Goal: Task Accomplishment & Management: Complete application form

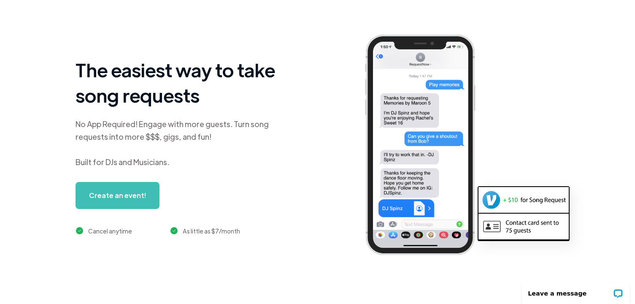
scroll to position [0, 24]
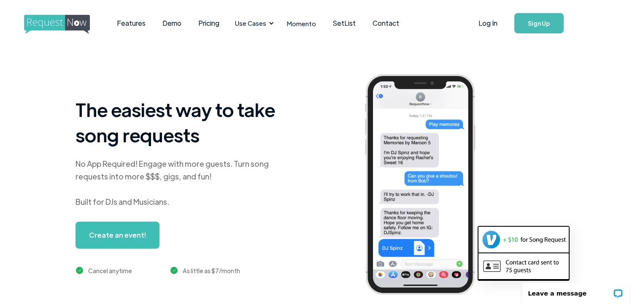
click at [544, 28] on link "Sign Up" at bounding box center [539, 23] width 49 height 20
click at [213, 26] on link "Pricing" at bounding box center [209, 23] width 38 height 26
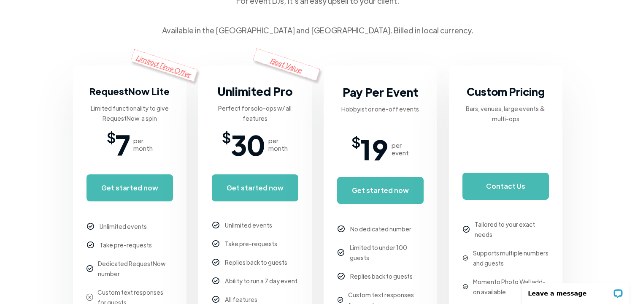
scroll to position [136, 0]
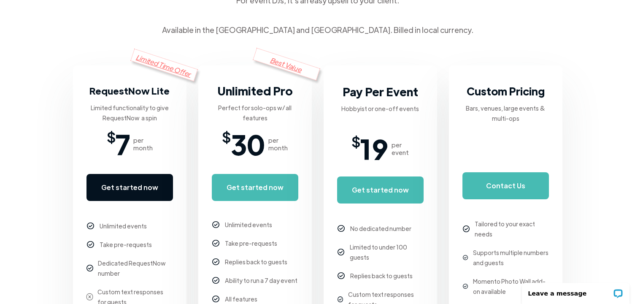
click at [158, 184] on link "Get started now" at bounding box center [130, 187] width 87 height 27
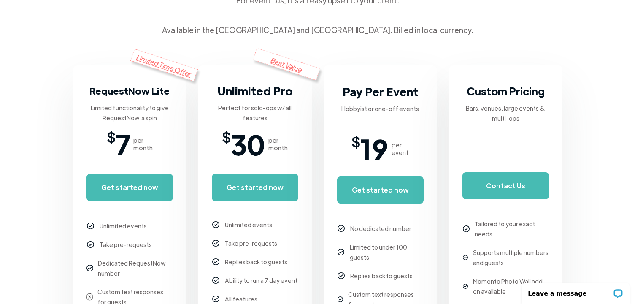
scroll to position [0, 0]
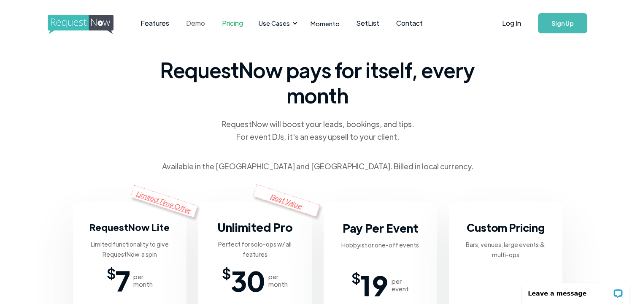
click at [200, 22] on link "Demo" at bounding box center [196, 23] width 36 height 26
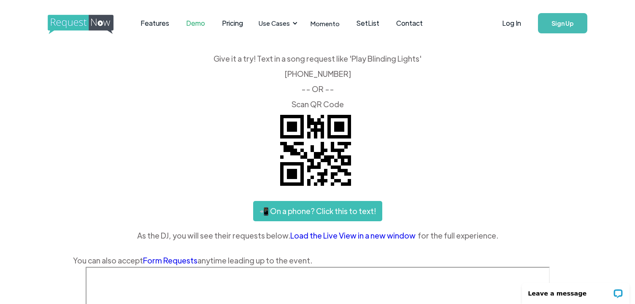
click at [556, 22] on link "Sign Up" at bounding box center [562, 23] width 49 height 20
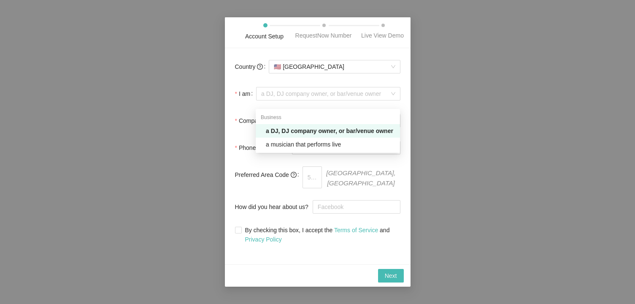
drag, startPoint x: 313, startPoint y: 99, endPoint x: 312, endPoint y: 128, distance: 28.8
click at [312, 128] on body "Account Setup RequestNow Number Live View Demo Country 🇺🇸 United States I am a …" at bounding box center [317, 152] width 635 height 304
click at [312, 128] on div "a DJ, DJ company owner, or bar/venue owner" at bounding box center [330, 130] width 129 height 9
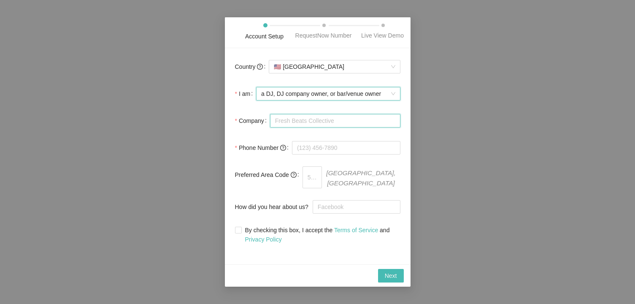
click at [311, 127] on input "Company" at bounding box center [335, 121] width 130 height 14
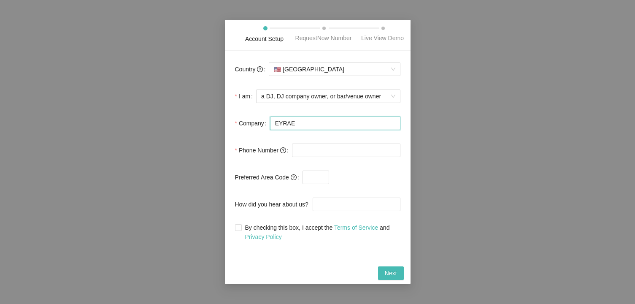
type input "EYRAE"
type input "(714) 400-8105"
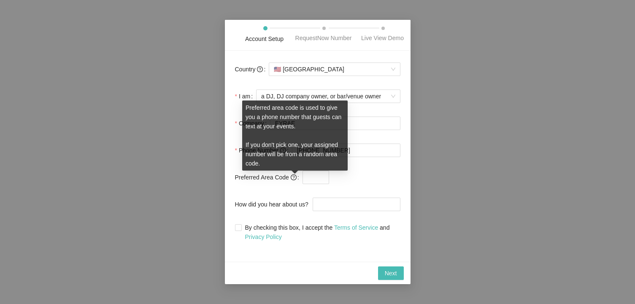
click at [294, 180] on icon "question-circle" at bounding box center [294, 177] width 6 height 6
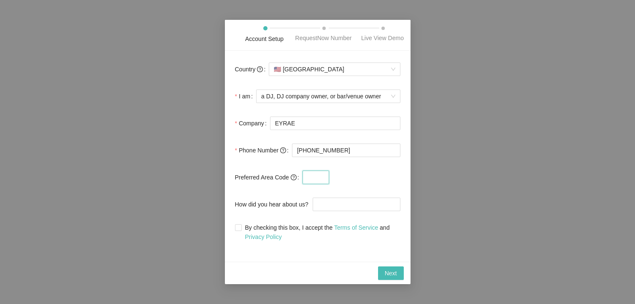
click at [308, 182] on input "text" at bounding box center [316, 178] width 27 height 14
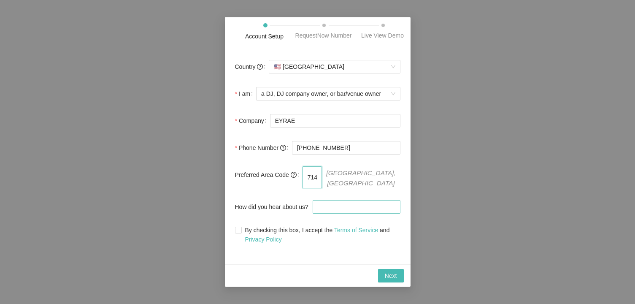
type input "714"
click at [340, 214] on input "How did you hear about us?" at bounding box center [357, 207] width 88 height 14
type input "GOOGLE SEARCH"
click at [240, 230] on input "By checking this box, I accept the Terms of Service and Privacy Policy" at bounding box center [238, 230] width 6 height 6
checkbox input "true"
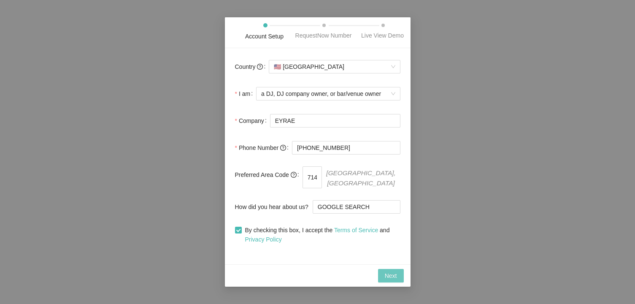
click at [385, 279] on span "Next" at bounding box center [391, 275] width 12 height 9
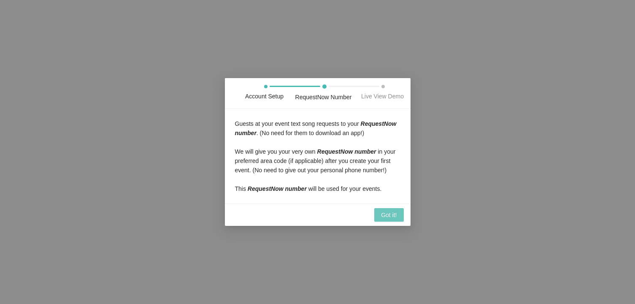
click at [387, 220] on span "Got it!" at bounding box center [389, 214] width 16 height 9
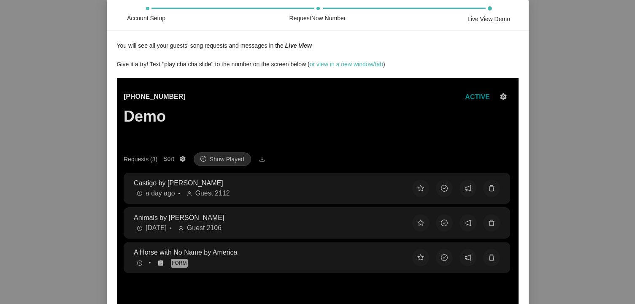
click at [291, 187] on p "Castigo by Feid" at bounding box center [265, 183] width 265 height 11
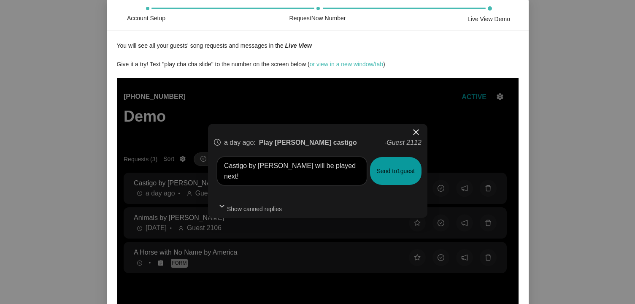
click at [419, 131] on span "close" at bounding box center [416, 132] width 10 height 10
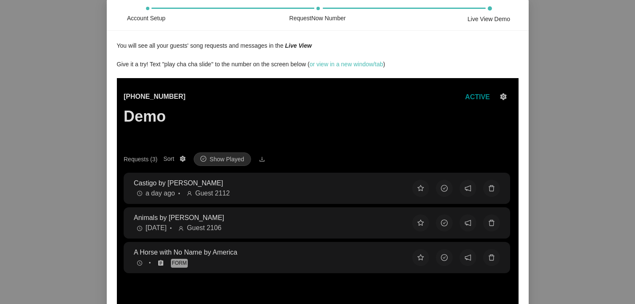
click at [279, 217] on p "Animals by Martin Garrix" at bounding box center [265, 217] width 265 height 11
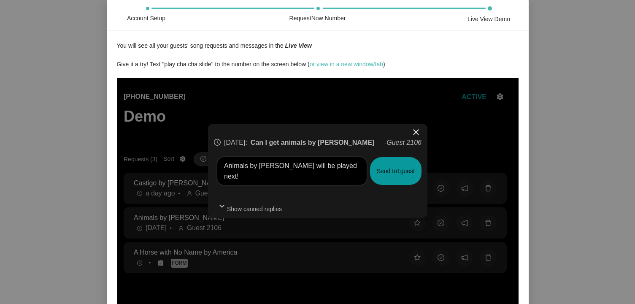
click at [416, 135] on span "close" at bounding box center [416, 132] width 10 height 10
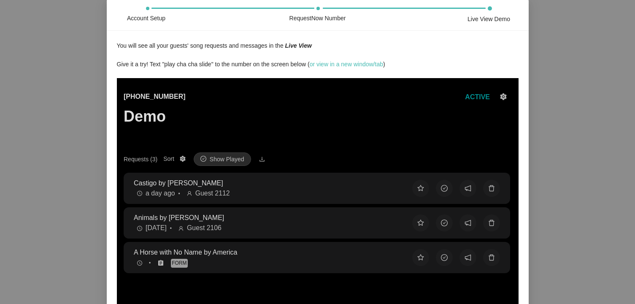
click at [309, 257] on p "A Horse with No Name by America" at bounding box center [265, 252] width 265 height 11
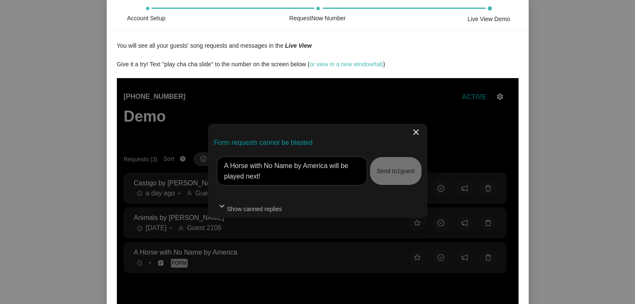
click at [416, 133] on span "close" at bounding box center [416, 132] width 10 height 10
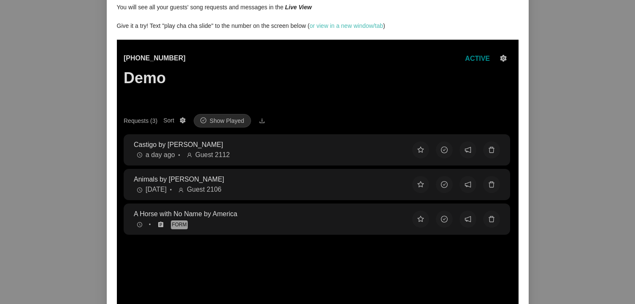
scroll to position [31, 0]
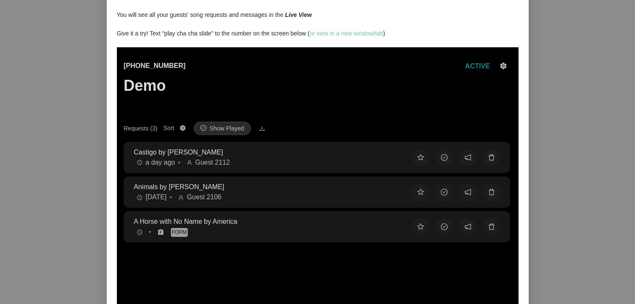
click at [336, 37] on link "or view in a new window/tab" at bounding box center [346, 33] width 73 height 7
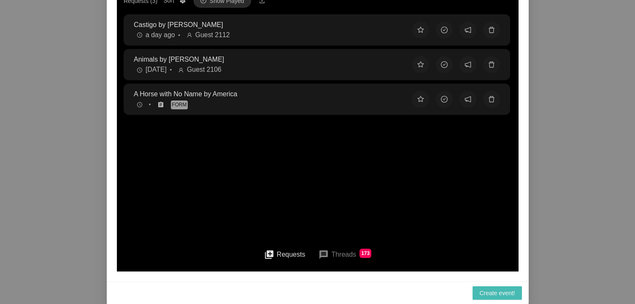
scroll to position [70, 0]
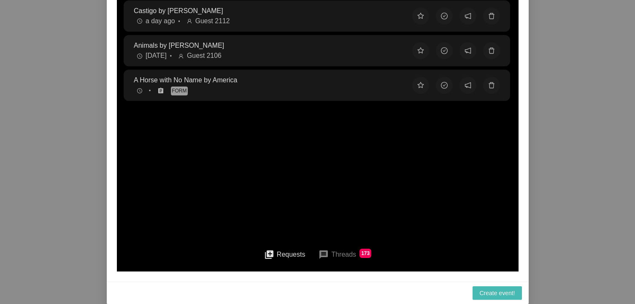
click at [275, 254] on button "queue Requests" at bounding box center [284, 254] width 55 height 19
click at [332, 260] on button "message Threads 173" at bounding box center [345, 254] width 66 height 20
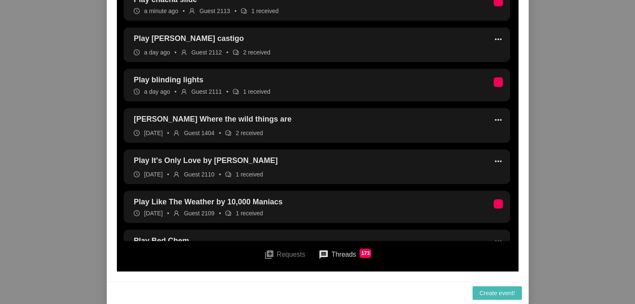
scroll to position [0, 0]
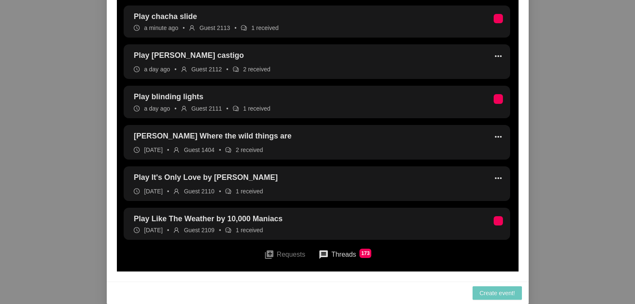
click at [485, 296] on span "Create event!" at bounding box center [497, 292] width 35 height 9
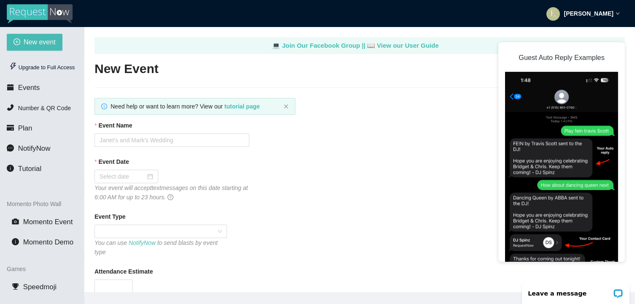
click at [237, 132] on div "Event Name" at bounding box center [360, 127] width 531 height 13
click at [230, 137] on input "Event Name" at bounding box center [172, 140] width 155 height 14
type input "LABUBU & ALL THAT N' DIM SUM"
click at [131, 180] on input "Event Date" at bounding box center [123, 176] width 46 height 9
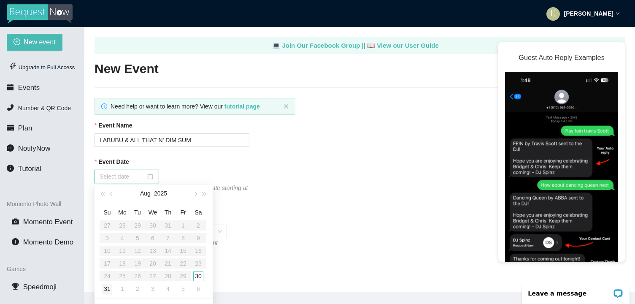
type input "08/31/2025"
click at [105, 288] on div "31" at bounding box center [107, 289] width 10 height 10
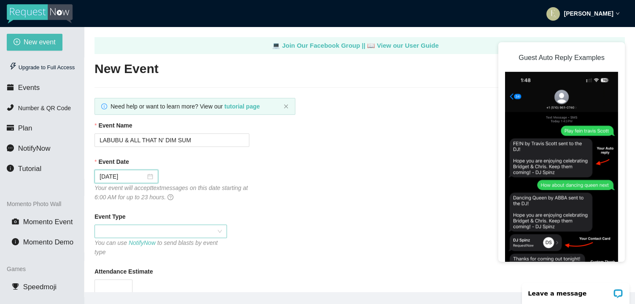
click at [135, 234] on span at bounding box center [161, 231] width 122 height 13
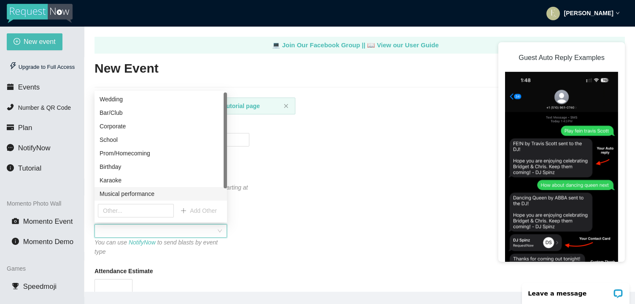
click at [150, 247] on div "You can use NotifyNow to send blasts by event type" at bounding box center [161, 247] width 133 height 19
click at [260, 237] on div "Event Type You can use NotifyNow to send blasts by event type" at bounding box center [360, 233] width 531 height 45
click at [278, 193] on div "Event Date 08/31/2025 Your event will accept text messages on this date startin…" at bounding box center [360, 179] width 531 height 45
click at [255, 236] on div "Event Type You can use NotifyNow to send blasts by event type" at bounding box center [360, 233] width 531 height 45
click at [196, 230] on span at bounding box center [161, 231] width 122 height 13
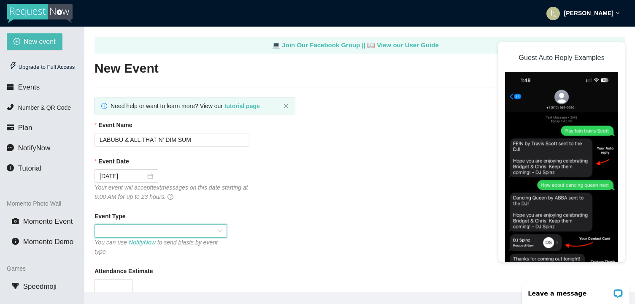
click at [190, 231] on span at bounding box center [161, 231] width 122 height 13
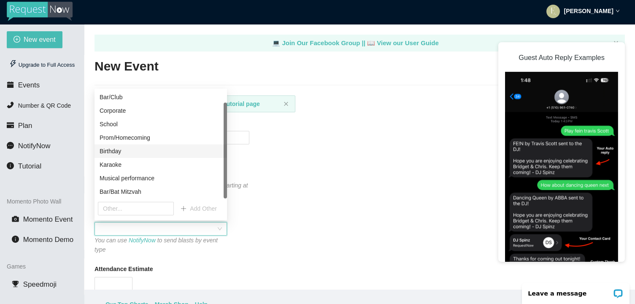
scroll to position [3, 0]
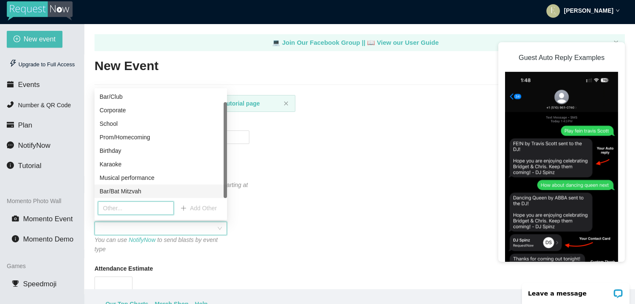
click at [144, 206] on input "text" at bounding box center [136, 208] width 76 height 14
type input "s"
type input "Store event"
click at [203, 210] on span "Add Other" at bounding box center [203, 207] width 27 height 9
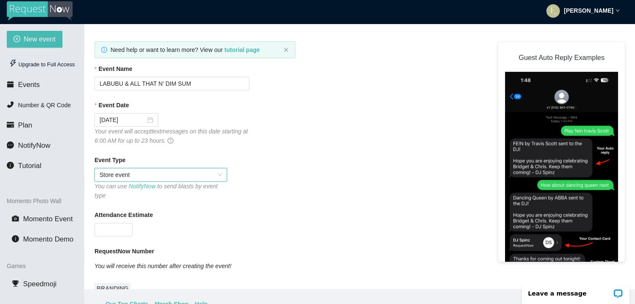
scroll to position [57, 0]
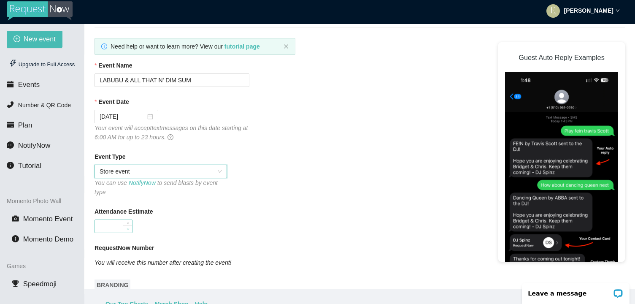
type input "0"
click at [128, 226] on span "Decrease Value" at bounding box center [127, 229] width 9 height 8
click at [114, 223] on input "0" at bounding box center [113, 226] width 37 height 13
type input "100"
click at [179, 221] on div "100" at bounding box center [172, 227] width 155 height 14
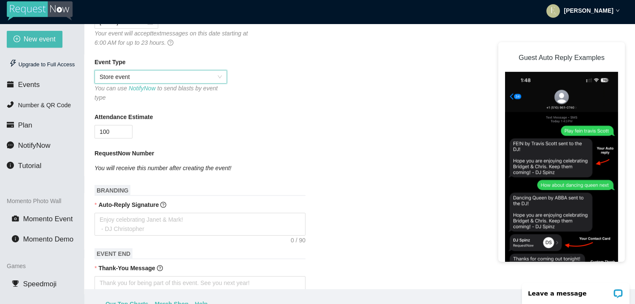
scroll to position [152, 0]
click at [159, 165] on icon "You will receive this number after creating the event!" at bounding box center [163, 167] width 137 height 7
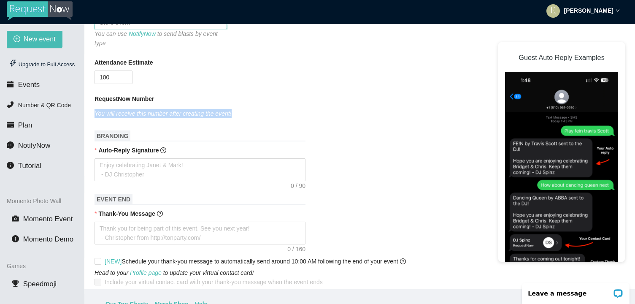
scroll to position [206, 0]
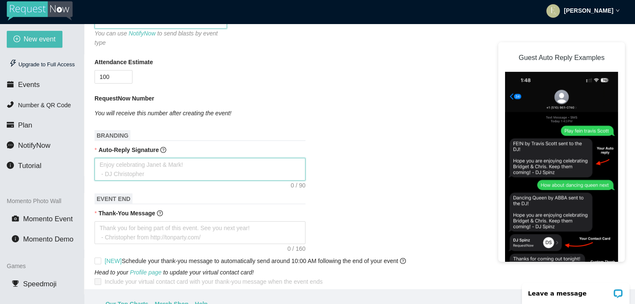
click at [194, 173] on textarea "Auto-Reply Signature" at bounding box center [200, 169] width 211 height 23
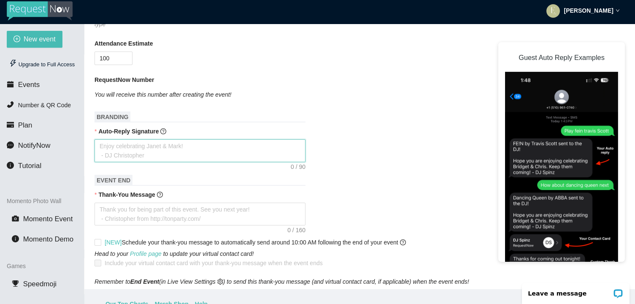
scroll to position [220, 0]
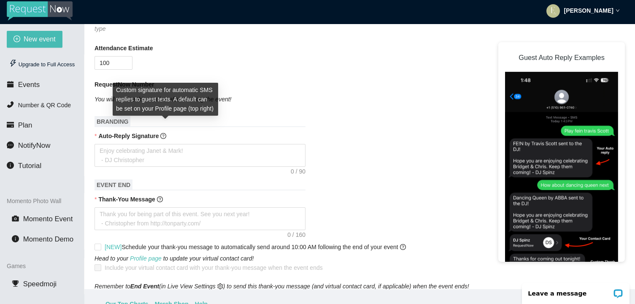
click at [165, 136] on icon "question-circle" at bounding box center [163, 136] width 6 height 6
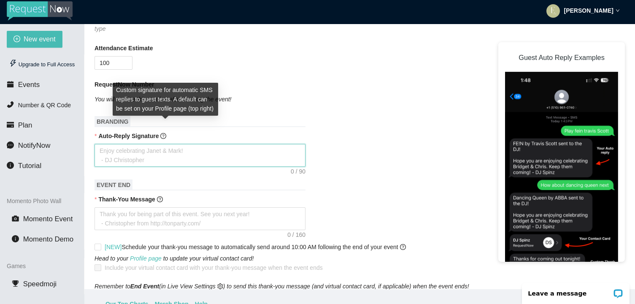
click at [165, 144] on textarea "Auto-Reply Signature" at bounding box center [200, 155] width 211 height 23
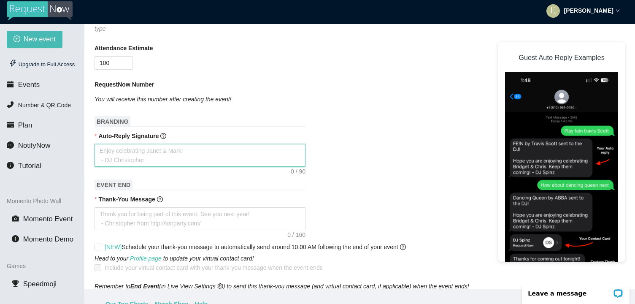
click at [158, 156] on textarea "Auto-Reply Signature" at bounding box center [200, 155] width 211 height 23
type textarea "-"
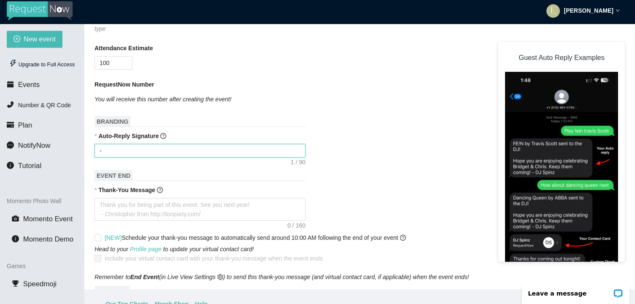
type textarea "Enjoy celebrating Janet & Mark! - DJ Christopher"
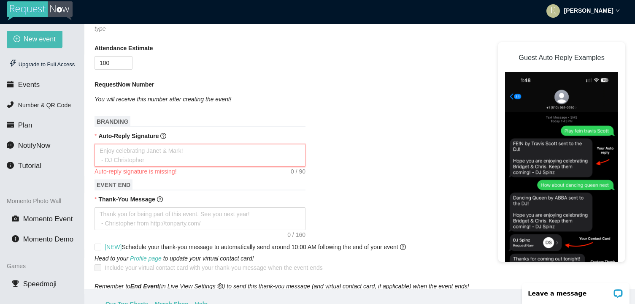
type textarea "H"
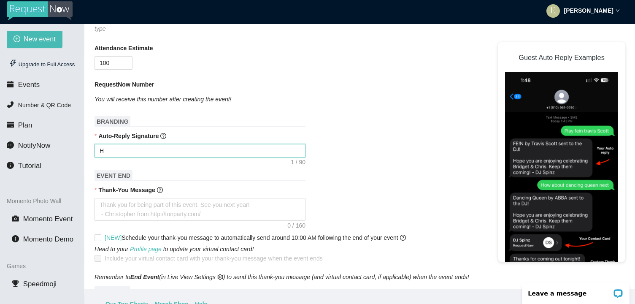
type textarea "Ho"
type textarea "Hop"
type textarea "Hope"
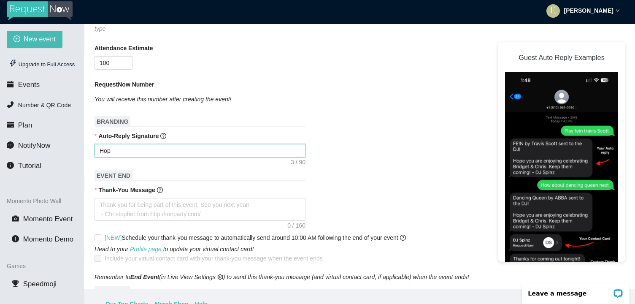
type textarea "Hope"
type textarea "Hope t"
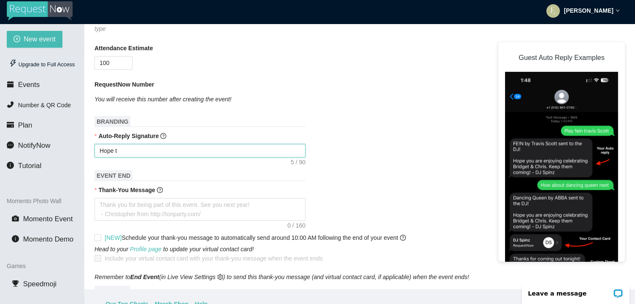
type textarea "Hope to"
type textarea "Hope tou"
type textarea "Hope to"
type textarea "Hope t"
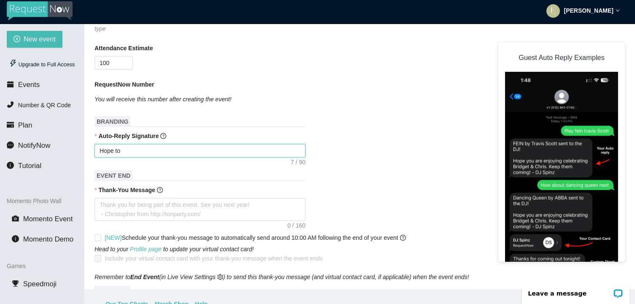
type textarea "Hope t"
type textarea "Hope"
type textarea "Hope y"
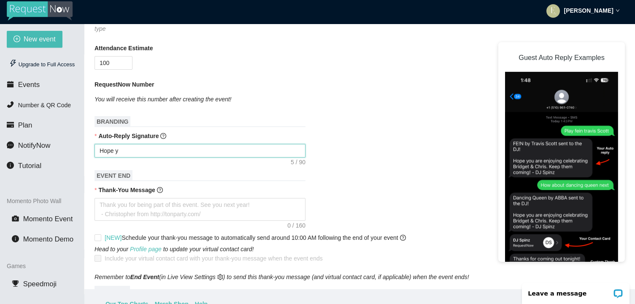
type textarea "Hope yi"
type textarea "Hope yiu"
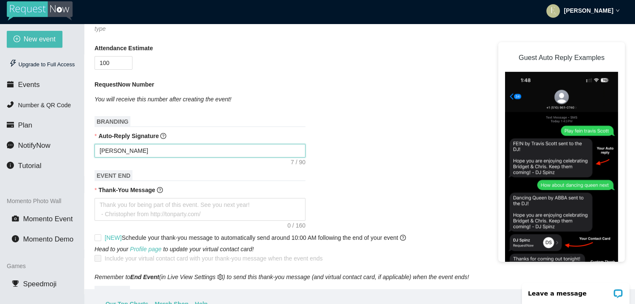
type textarea "Hope yiu"
type textarea "Hope yiu ="
type textarea "Hope yiu"
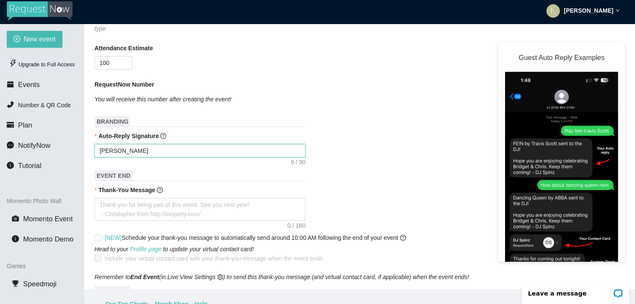
type textarea "Hope yiu"
type textarea "Hope yi"
type textarea "Hope y"
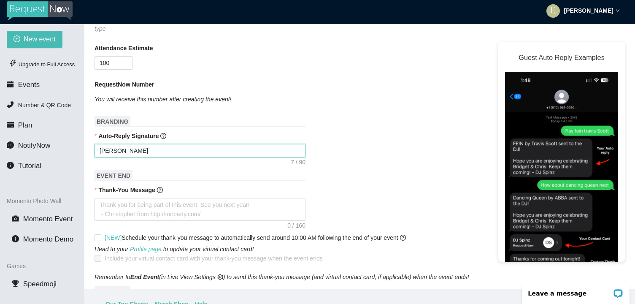
type textarea "Hope y"
type textarea "Hope yo"
type textarea "Hope you"
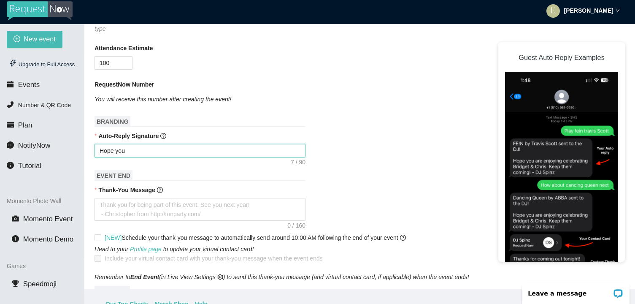
type textarea "Hope you"
type textarea "Hope you a"
type textarea "Hope you ar"
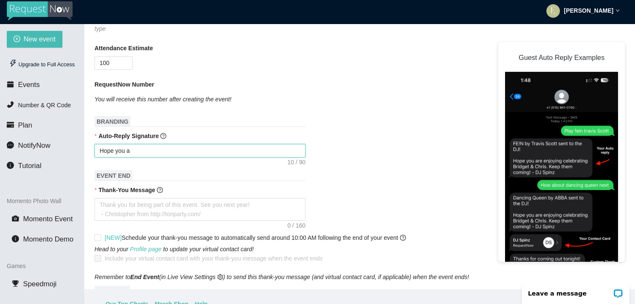
type textarea "Hope you ar"
type textarea "Hope you are"
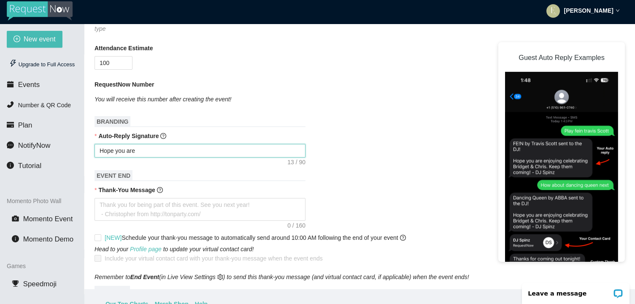
type textarea "Hope you are e"
type textarea "Hope you are en"
type textarea "Hope you are enj"
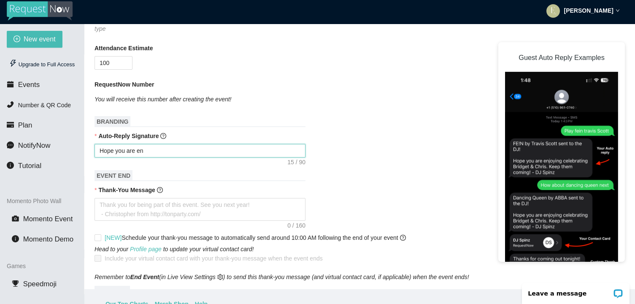
type textarea "Hope you are enj"
type textarea "Hope you are enjo"
type textarea "Hope you are enjoy"
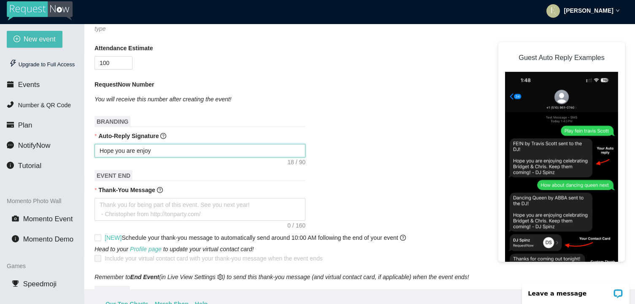
type textarea "Hope you are enjoyi"
type textarea "Hope you are enjoyin"
type textarea "Hope you are enjoying"
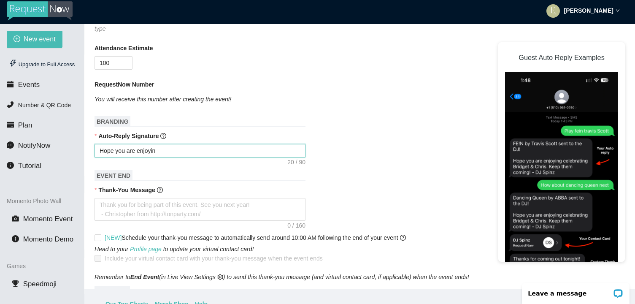
type textarea "Hope you are enjoying"
type textarea "Hope you are enjoying t"
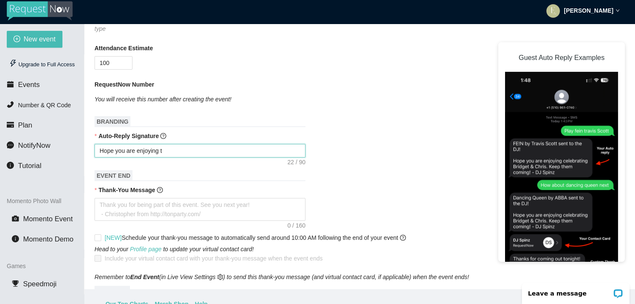
type textarea "Hope you are enjoying th"
type textarea "Hope you are enjoying the"
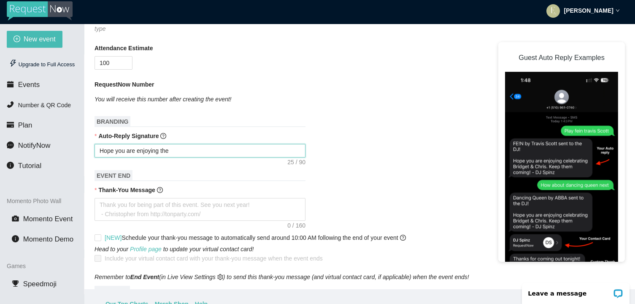
type textarea "Hope you are enjoying the"
type textarea "Hope you are enjoying the e"
type textarea "Hope you are enjoying the ev"
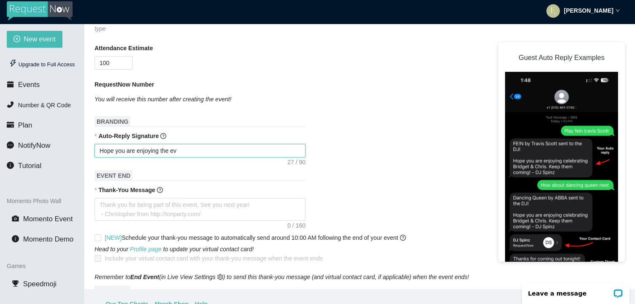
type textarea "Hope you are enjoying the eve"
type textarea "Hope you are enjoying the even"
type textarea "Hope you are enjoying the event"
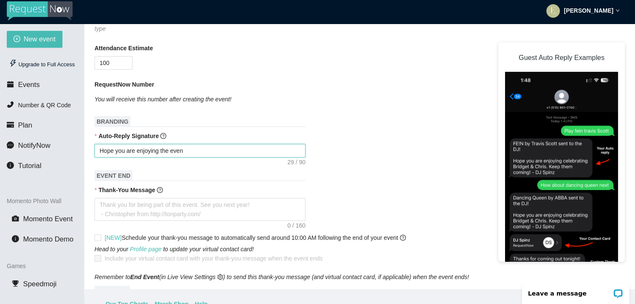
type textarea "Hope you are enjoying the event"
type textarea "Hope you are enjoying the event!"
type textarea "Hope you are enjoying the event!!"
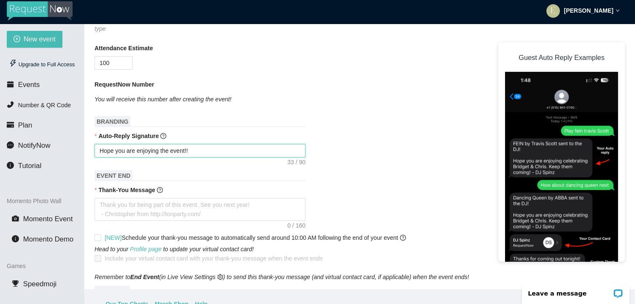
type textarea "Hope you are enjoying the event!!"
type textarea "Hope you are enjoying the event!! H"
type textarea "Hope you are enjoying the event!! Ha"
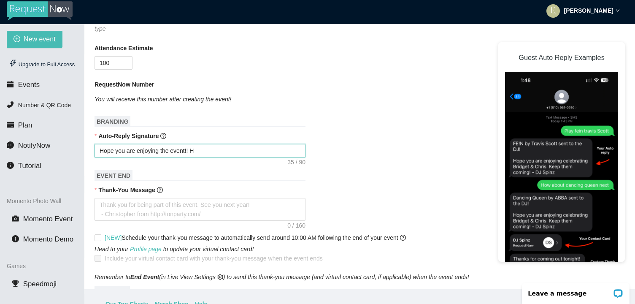
type textarea "Hope you are enjoying the event!! Ha"
type textarea "Hope you are enjoying the event!! Hap"
type textarea "Hope you are enjoying the event!! Happ"
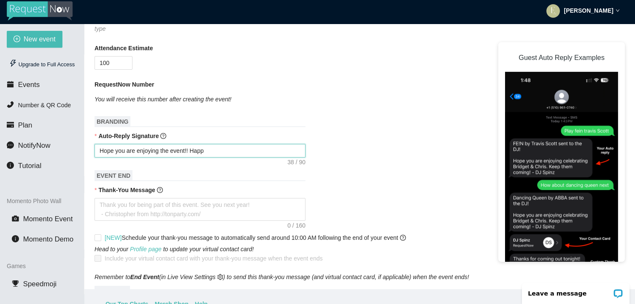
type textarea "Hope you are enjoying the event!! Happy"
type textarea "Hope you are enjoying the event!! Happy t"
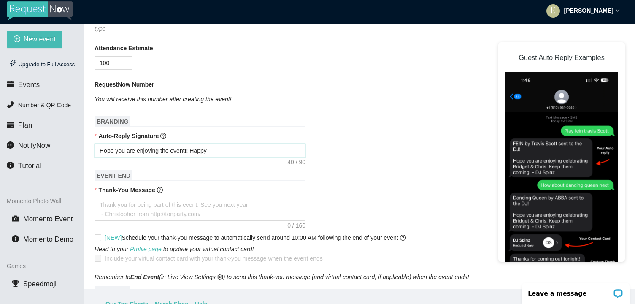
type textarea "Hope you are enjoying the event!! Happy t"
type textarea "Hope you are enjoying the event!! Happy to"
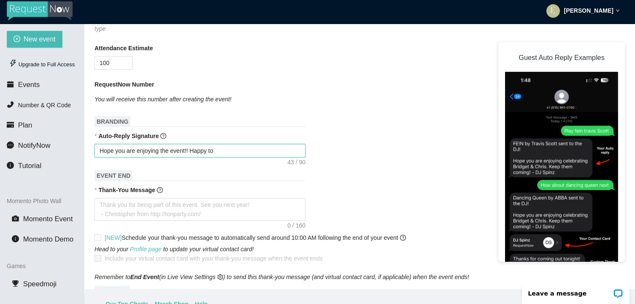
type textarea "Hope you are enjoying the event!! Happy to p"
type textarea "Hope you are enjoying the event!! Happy to pl"
type textarea "Hope you are enjoying the event!! Happy to pla"
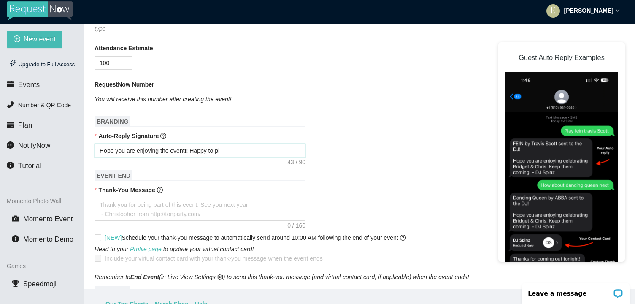
type textarea "Hope you are enjoying the event!! Happy to pla"
type textarea "Hope you are enjoying the event!! Happy to play"
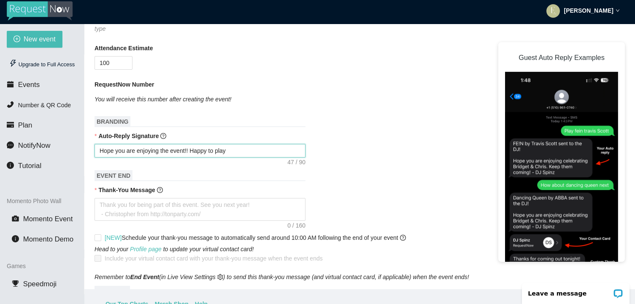
type textarea "Hope you are enjoying the event!! Happy to play y"
type textarea "Hope you are enjoying the event!! Happy to play yo"
type textarea "Hope you are enjoying the event!! Happy to play you"
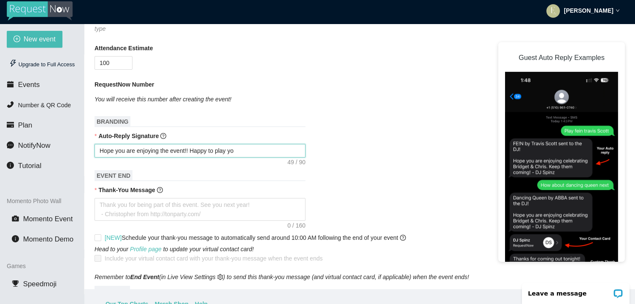
type textarea "Hope you are enjoying the event!! Happy to play you"
type textarea "Hope you are enjoying the event!! Happy to play yout"
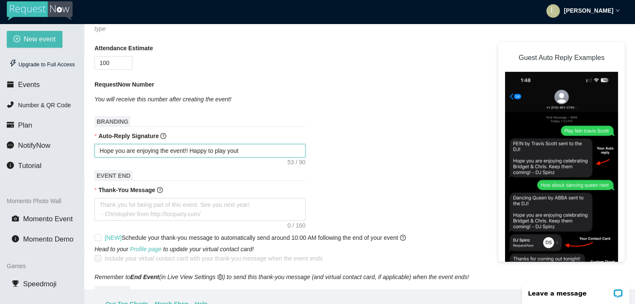
type textarea "Hope you are enjoying the event!! Happy to play yout"
type textarea "Hope you are enjoying the event!! Happy to play you"
type textarea "Hope you are enjoying the event!! Happy to play your"
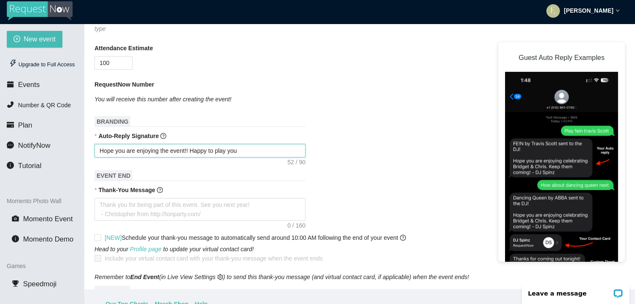
type textarea "Hope you are enjoying the event!! Happy to play your"
type textarea "Hope you are enjoying the event!! Happy to play your r"
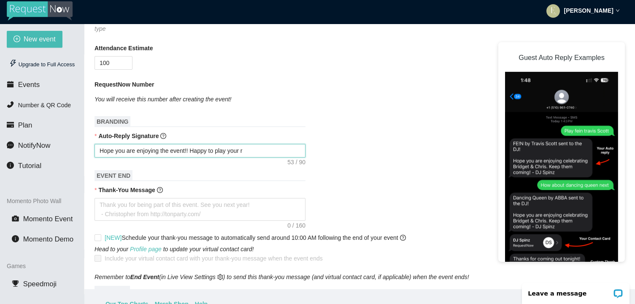
type textarea "Hope you are enjoying the event!! Happy to play your re"
type textarea "Hope you are enjoying the event!! Happy to play your req"
type textarea "Hope you are enjoying the event!! Happy to play your requ"
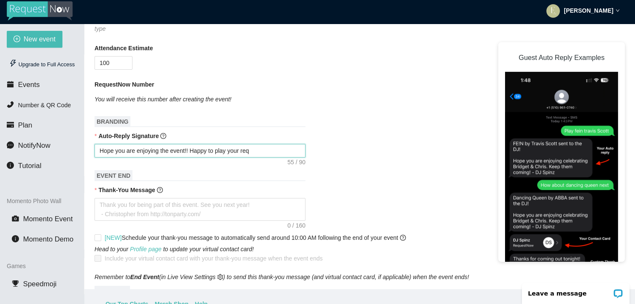
type textarea "Hope you are enjoying the event!! Happy to play your requ"
type textarea "Hope you are enjoying the event!! Happy to play your reque"
type textarea "Hope you are enjoying the event!! Happy to play your reques"
type textarea "Hope you are enjoying the event!! Happy to play your request"
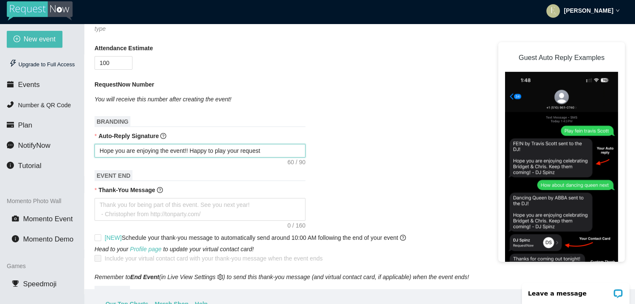
type textarea "Hope you are enjoying the event!! Happy to play your requests"
type textarea "Hope you are enjoying the event!! Happy to play your requests :"
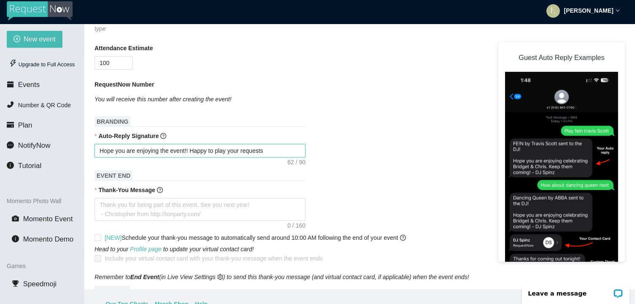
type textarea "Hope you are enjoying the event!! Happy to play your requests :"
type textarea "Hope you are enjoying the event!! Happy to play your requests :)"
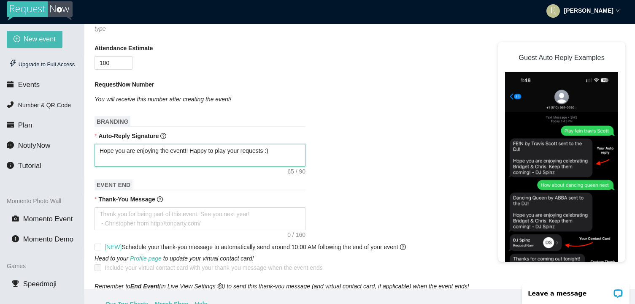
type textarea "Hope you are enjoying the event!! Happy to play your requests :) -"
type textarea "Hope you are enjoying the event!! Happy to play your requests :) -D"
type textarea "Hope you are enjoying the event!! Happy to play your requests :) -DK"
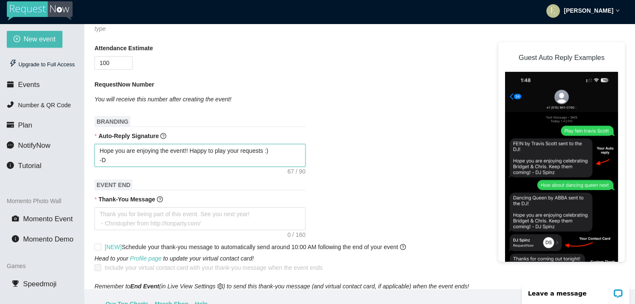
type textarea "Hope you are enjoying the event!! Happy to play your requests :) -DK"
type textarea "Hope you are enjoying the event!! Happy to play your requests :) -D"
type textarea "Hope you are enjoying the event!! Happy to play your requests :) -DK"
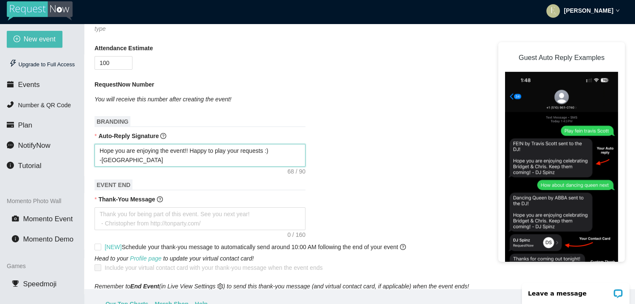
type textarea "Hope you are enjoying the event!! Happy to play your requests :) -D"
type textarea "Hope you are enjoying the event!! Happy to play your requests :) -DJ"
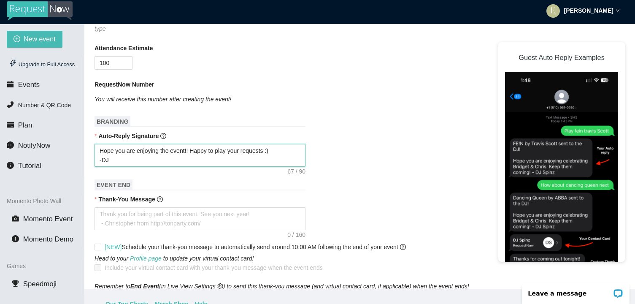
type textarea "Hope you are enjoying the event!! Happy to play your requests :) -DJ"
type textarea "Hope you are enjoying the event!! Happy to play your requests :) -DJ E"
type textarea "Hope you are enjoying the event!! Happy to play your requests :) -DJ EY"
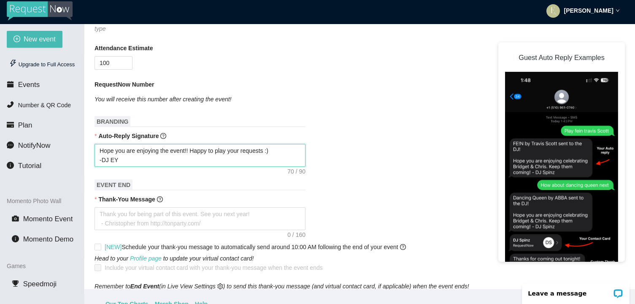
type textarea "Hope you are enjoying the event!! Happy to play your requests :) -DJ EYR"
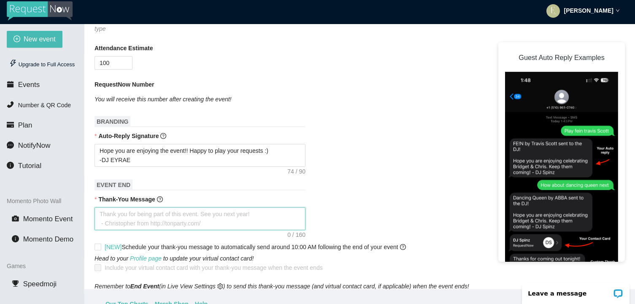
click at [157, 218] on textarea "Thank-You Message" at bounding box center [200, 218] width 211 height 23
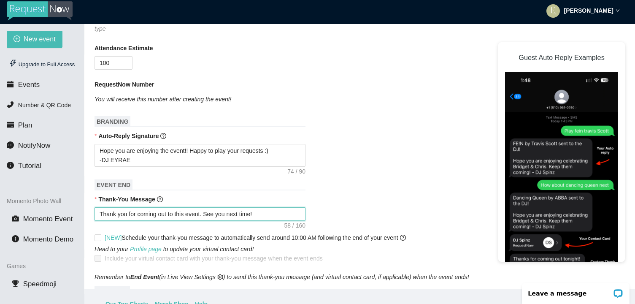
click at [160, 220] on textarea "Thank you for coming out to this event. See you next time!" at bounding box center [200, 214] width 211 height 14
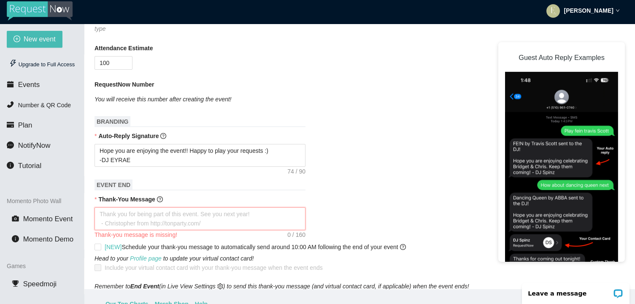
paste textarea "Thank you for coming out to this event. See you next time!"
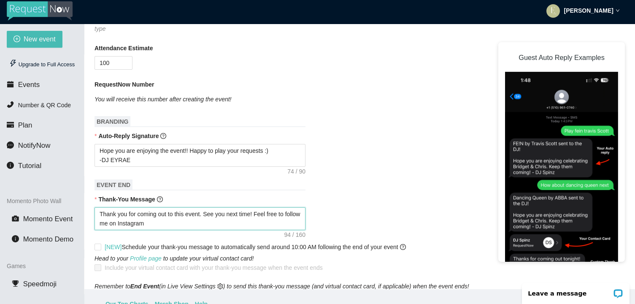
drag, startPoint x: 126, startPoint y: 225, endPoint x: 96, endPoint y: 225, distance: 30.0
click at [96, 225] on textarea "Thank you for coming out to this event. See you next time! Feel free to follow …" at bounding box center [200, 218] width 211 height 23
click at [192, 224] on textarea "Thank you for coming out to this event. See you next time! Feel free to reach o…" at bounding box center [200, 218] width 211 height 23
drag, startPoint x: 198, startPoint y: 228, endPoint x: 260, endPoint y: 211, distance: 63.8
click at [260, 211] on textarea "Thank you for coming out to this event. See you next time! Feel free to reach o…" at bounding box center [200, 218] width 211 height 23
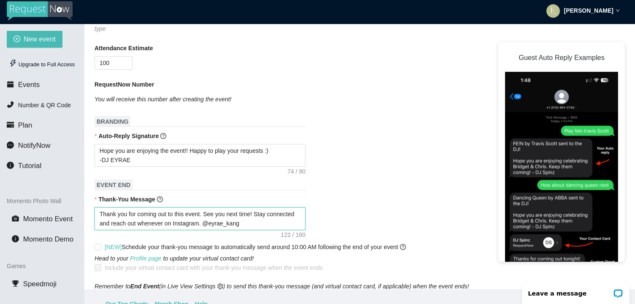
click at [206, 215] on textarea "Thank you for coming out to this event. See you next time! Stay connected and r…" at bounding box center [200, 218] width 211 height 23
click at [283, 222] on textarea "Thank you for coming out to this event. See you next time! Stay connected and r…" at bounding box center [200, 218] width 211 height 23
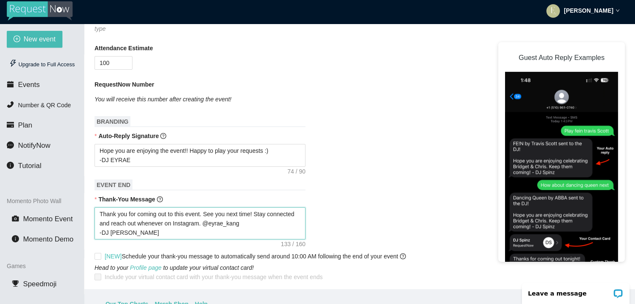
click at [206, 213] on textarea "Thank you for coming out to this event. See you next time! Stay connected and r…" at bounding box center [200, 223] width 211 height 32
click at [280, 225] on textarea "Thank you for coming out to this event. See you next time! Stay connected and r…" at bounding box center [200, 223] width 211 height 32
click at [102, 234] on textarea "Thank you for coming out to this event. See you next time! Stay connected and r…" at bounding box center [200, 223] width 211 height 32
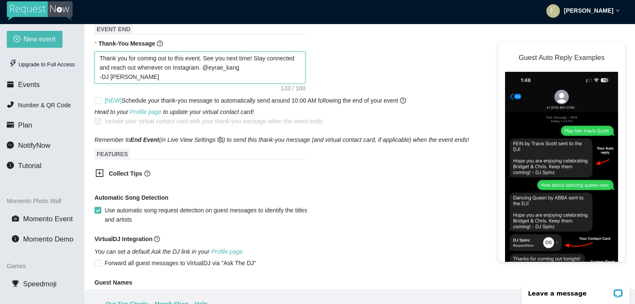
scroll to position [379, 0]
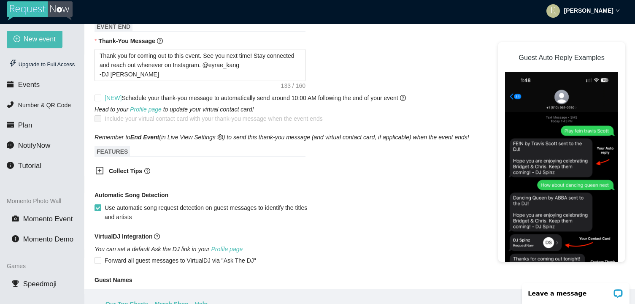
click at [149, 170] on icon "question-circle" at bounding box center [147, 171] width 6 height 6
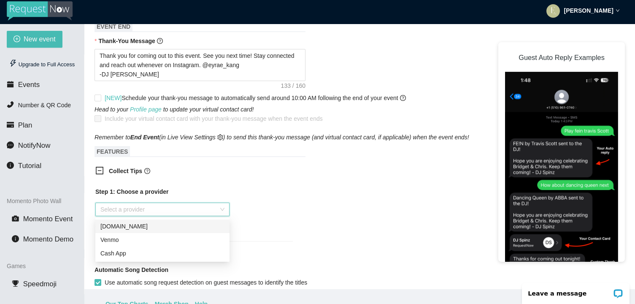
click at [160, 211] on input "search" at bounding box center [159, 209] width 118 height 13
click at [187, 243] on div "Venmo" at bounding box center [162, 239] width 124 height 9
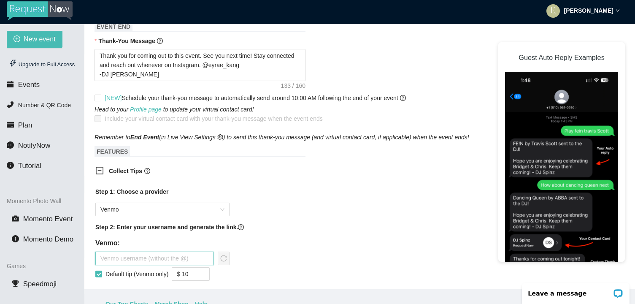
click at [187, 259] on input "text" at bounding box center [154, 259] width 118 height 14
click at [96, 275] on input "Default tip (Venmo only)" at bounding box center [98, 274] width 6 height 6
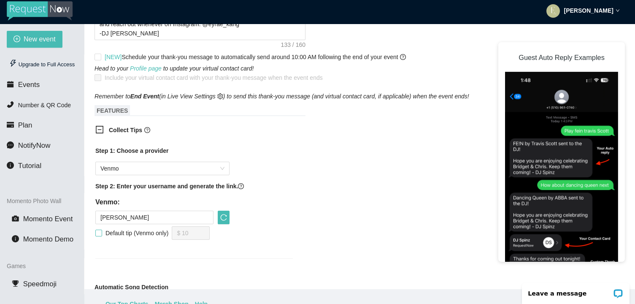
scroll to position [420, 0]
click at [180, 172] on span "Venmo" at bounding box center [162, 167] width 124 height 13
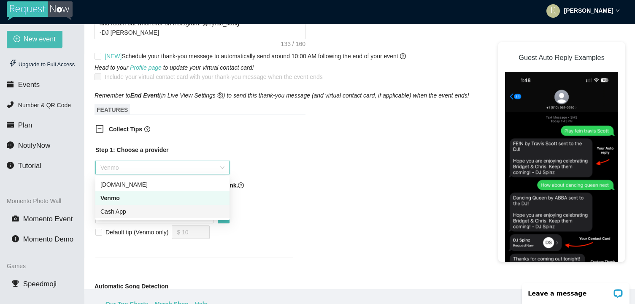
click at [267, 220] on div "Step 1: Choose a provider Venmo Step 2: Enter your username and generate the li…" at bounding box center [194, 196] width 198 height 102
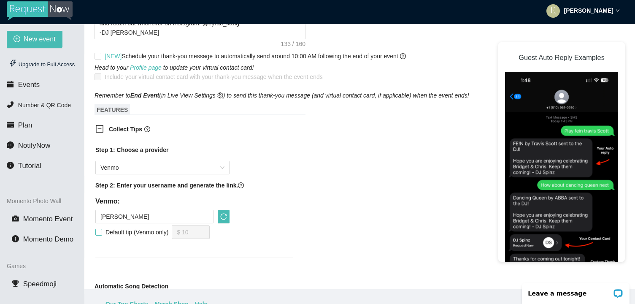
click at [133, 233] on span "Default tip (Venmo only)" at bounding box center [137, 232] width 70 height 9
click at [101, 233] on input "Default tip (Venmo only)" at bounding box center [98, 232] width 6 height 6
click at [142, 231] on span "Default tip (Venmo only)" at bounding box center [137, 232] width 70 height 9
click at [101, 231] on input "Default tip (Venmo only)" at bounding box center [98, 232] width 6 height 6
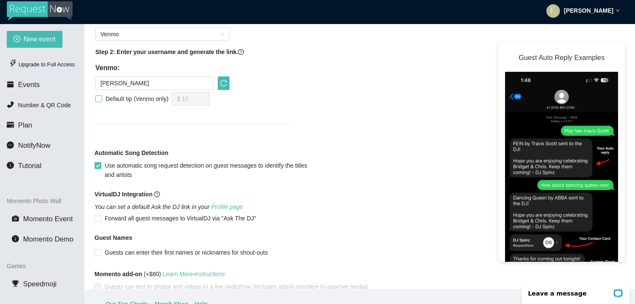
scroll to position [574, 0]
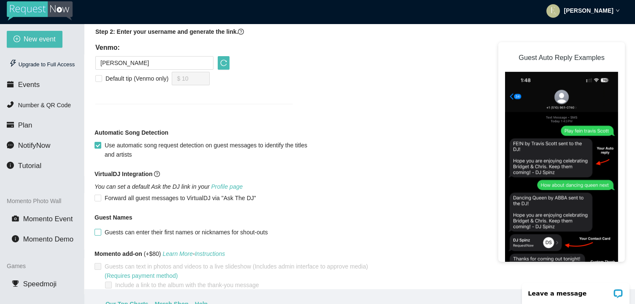
click at [99, 230] on input "Guests can enter their first names or nicknames for shout-outs" at bounding box center [98, 232] width 6 height 6
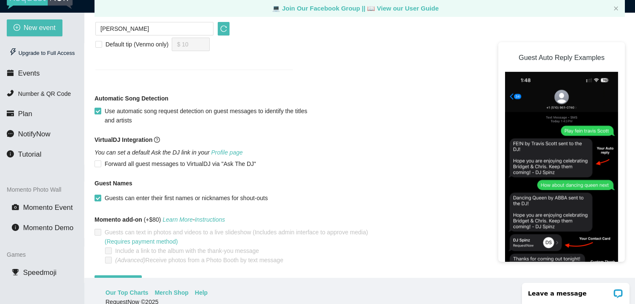
scroll to position [625, 0]
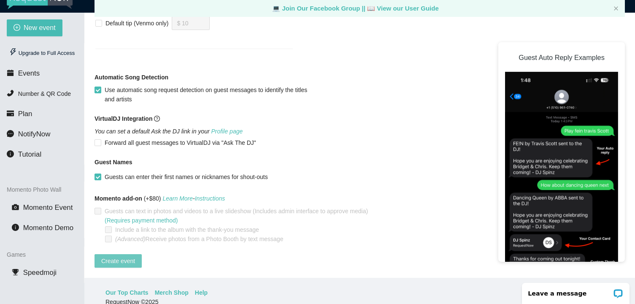
click at [137, 256] on button "Create event" at bounding box center [118, 261] width 47 height 14
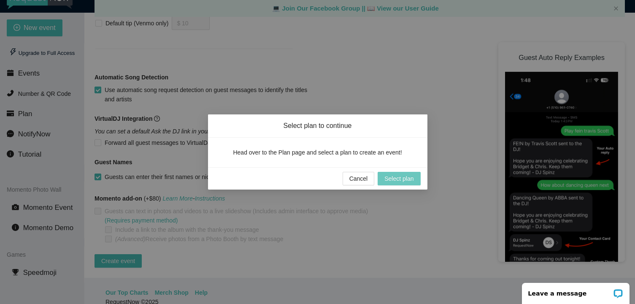
click at [398, 181] on span "Select plan" at bounding box center [399, 178] width 29 height 9
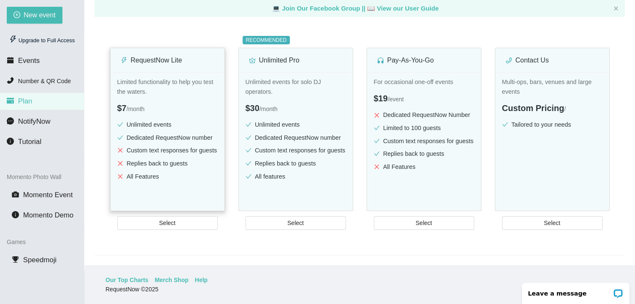
scroll to position [104, 0]
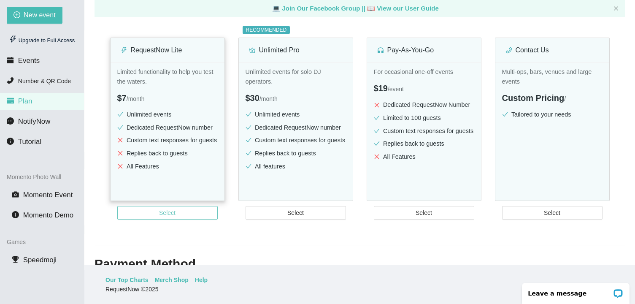
click at [178, 220] on button "Select" at bounding box center [167, 213] width 100 height 14
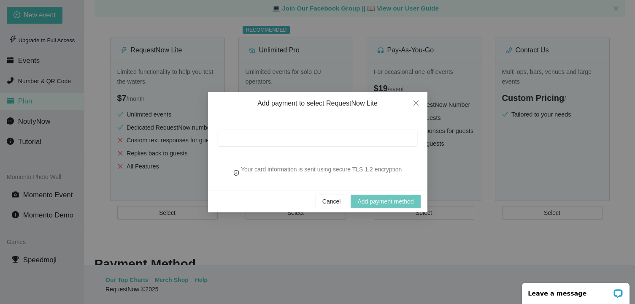
click at [377, 206] on button "Add payment method" at bounding box center [386, 202] width 70 height 14
click at [384, 203] on span "Add payment method" at bounding box center [386, 201] width 56 height 9
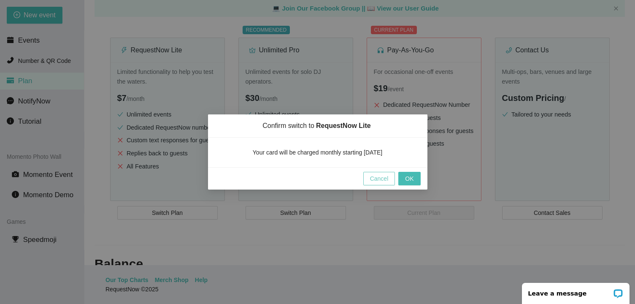
click at [382, 182] on span "Cancel" at bounding box center [379, 178] width 19 height 9
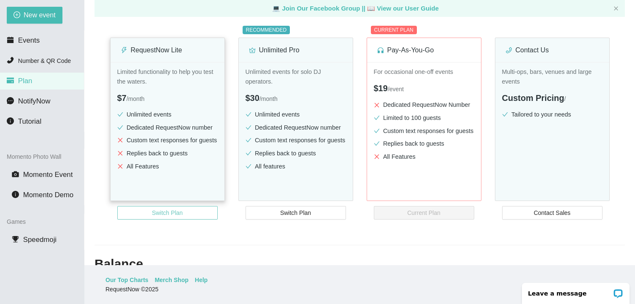
click at [189, 220] on button "Switch Plan" at bounding box center [167, 213] width 100 height 14
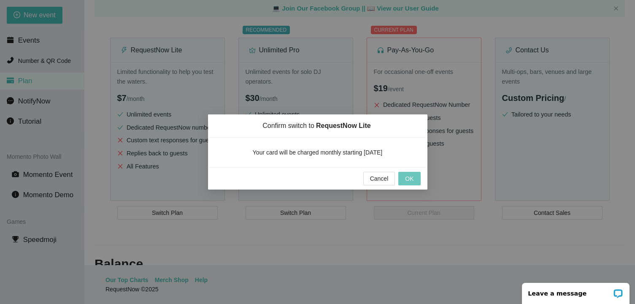
click at [407, 176] on span "OK" at bounding box center [409, 178] width 8 height 9
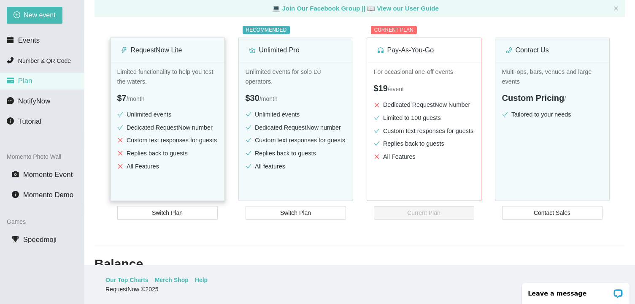
click at [172, 184] on div "Limited functionality to help you test the waters. $7 / month Unlimited events …" at bounding box center [168, 143] width 114 height 163
click at [172, 217] on span "Switch Plan" at bounding box center [167, 212] width 31 height 9
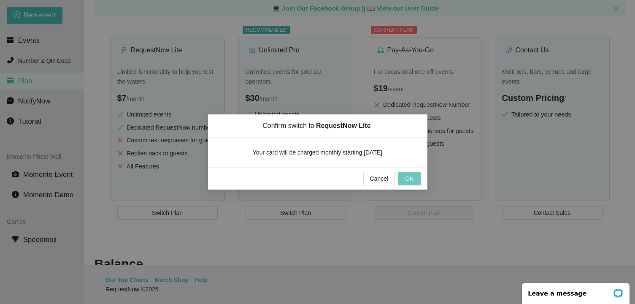
click at [408, 176] on span "OK" at bounding box center [409, 178] width 8 height 9
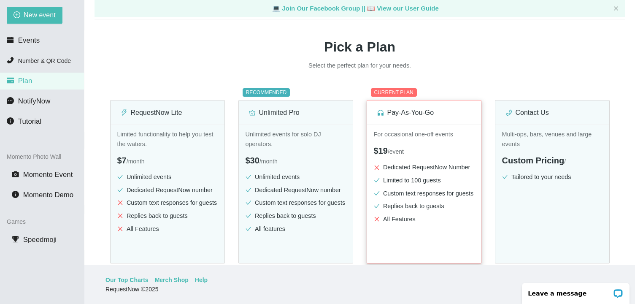
scroll to position [0, 0]
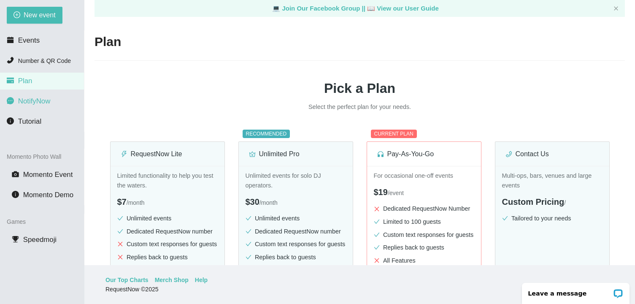
click at [41, 96] on li "NotifyNow" at bounding box center [42, 101] width 84 height 17
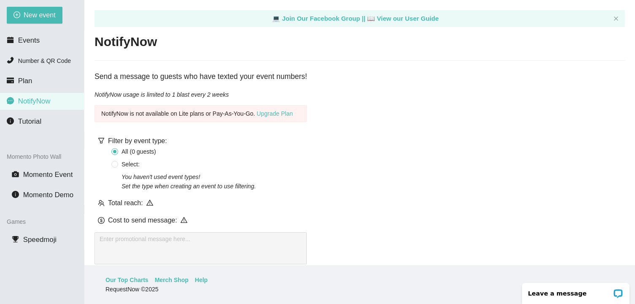
scroll to position [26, 0]
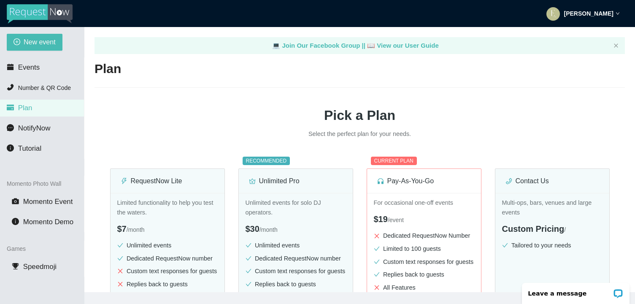
click at [585, 14] on strong "[PERSON_NAME]" at bounding box center [588, 13] width 49 height 7
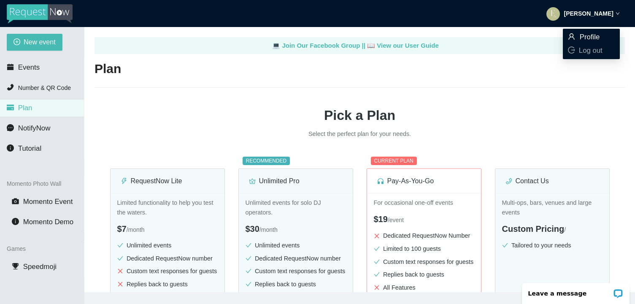
click at [581, 37] on span "Profile" at bounding box center [590, 37] width 20 height 8
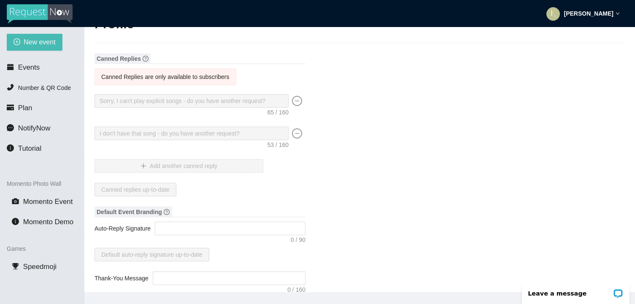
scroll to position [50, 0]
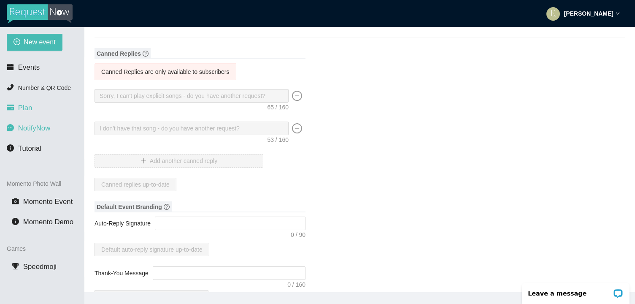
click at [32, 104] on li "Plan" at bounding box center [42, 108] width 84 height 17
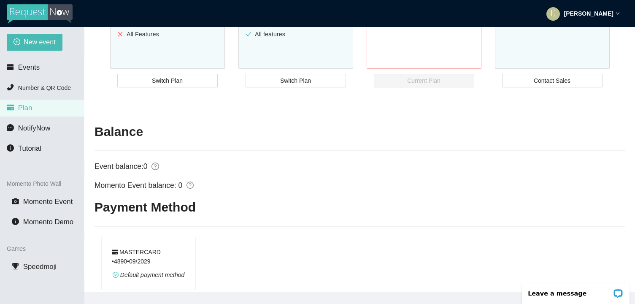
scroll to position [363, 0]
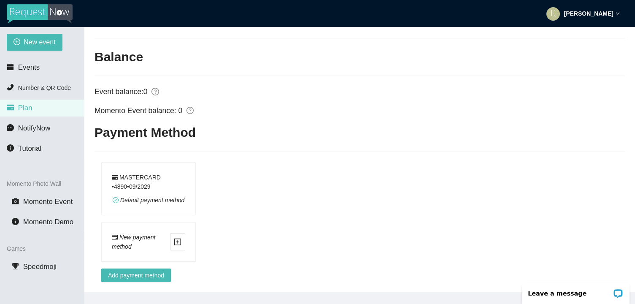
click at [162, 196] on div "Default payment method" at bounding box center [149, 199] width 72 height 9
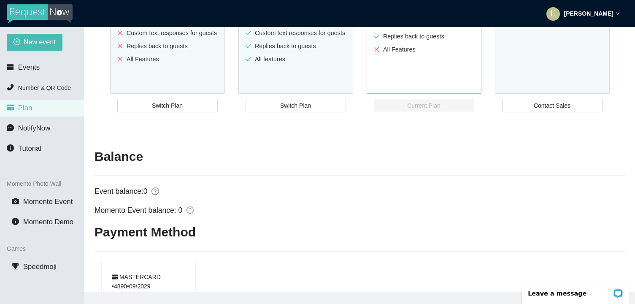
scroll to position [194, 0]
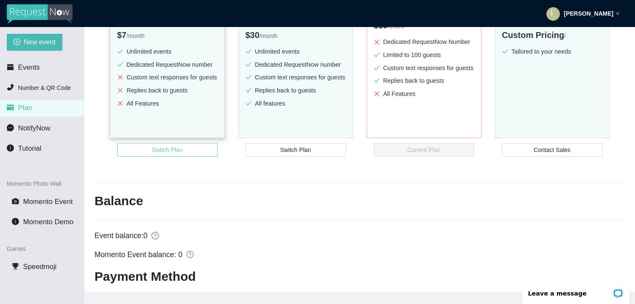
click at [168, 154] on span "Switch Plan" at bounding box center [167, 149] width 31 height 9
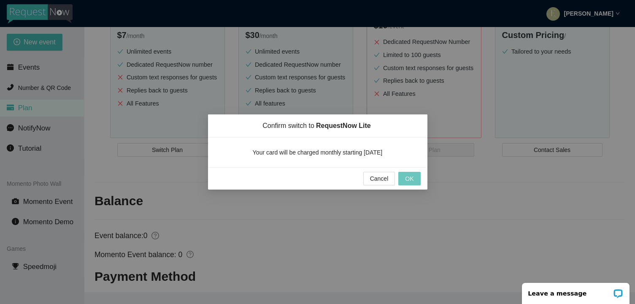
click at [404, 176] on button "OK" at bounding box center [409, 179] width 22 height 14
click at [371, 180] on span "Cancel" at bounding box center [370, 178] width 19 height 9
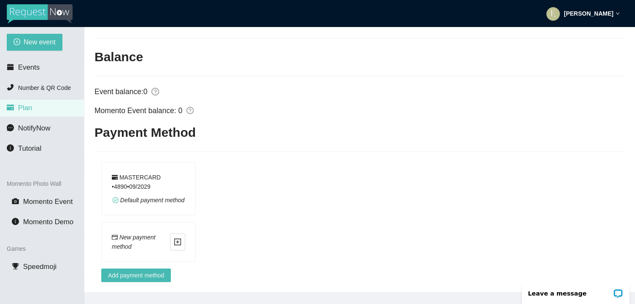
scroll to position [363, 0]
click at [179, 238] on icon "plus-square" at bounding box center [178, 242] width 8 height 8
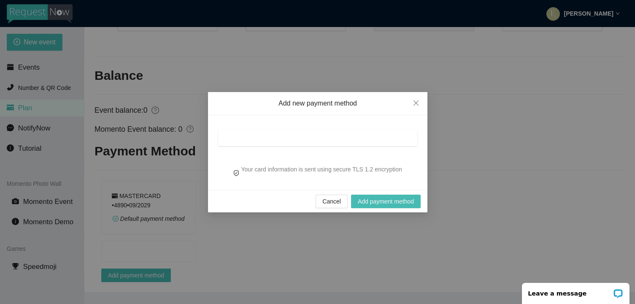
scroll to position [345, 0]
click at [296, 133] on div at bounding box center [317, 138] width 199 height 16
click at [366, 202] on span "Add payment method" at bounding box center [386, 201] width 56 height 9
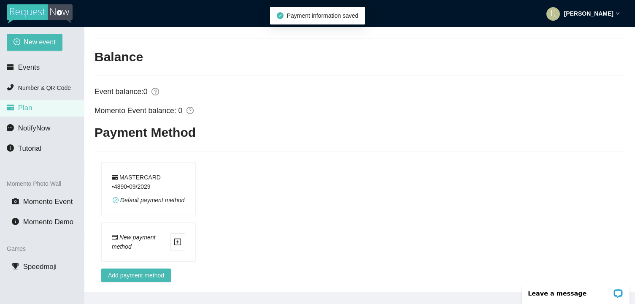
scroll to position [358, 0]
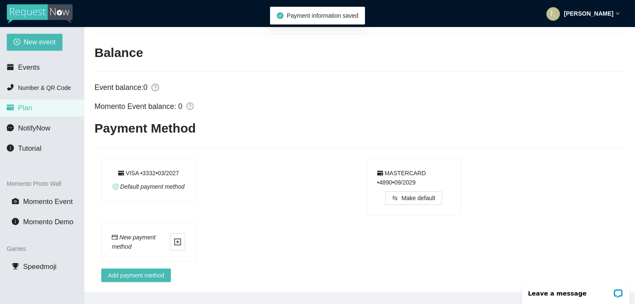
click at [166, 199] on div "VISA • 3332 • 0 3 / 2027 Default payment method" at bounding box center [149, 179] width 94 height 43
click at [453, 164] on div "MASTERCARD • 4890 • 0 9 / 2029 Make default" at bounding box center [414, 186] width 94 height 57
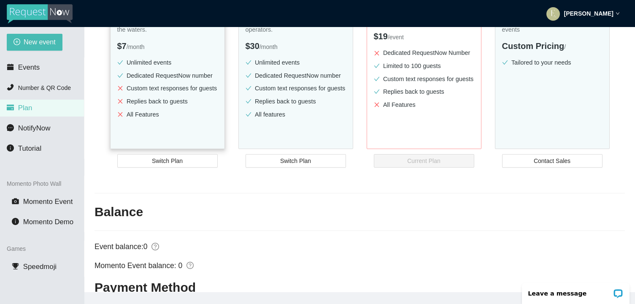
scroll to position [136, 0]
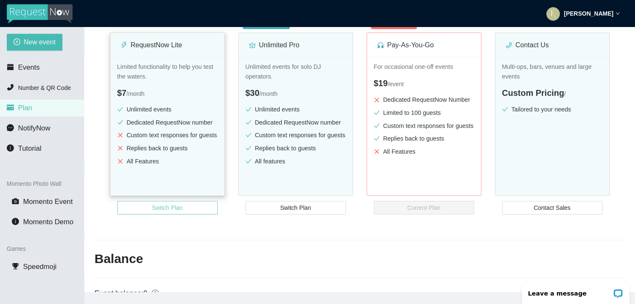
click at [174, 212] on span "Switch Plan" at bounding box center [167, 207] width 31 height 9
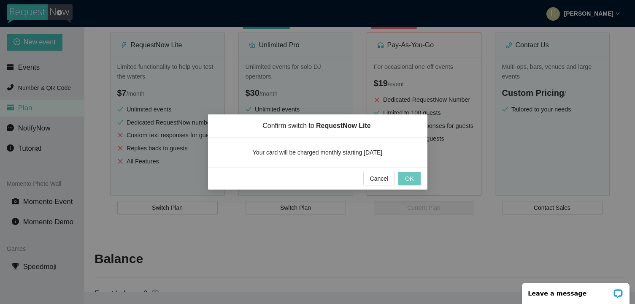
click at [407, 178] on span "OK" at bounding box center [409, 178] width 8 height 9
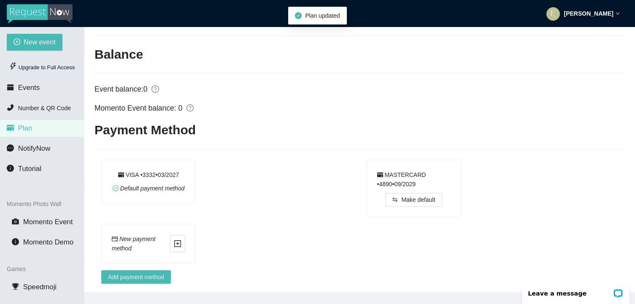
scroll to position [358, 0]
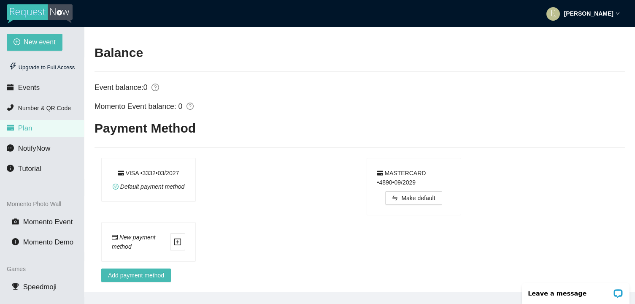
click at [406, 168] on div "MASTERCARD • 4890 • 0 9 / 2029" at bounding box center [413, 177] width 73 height 19
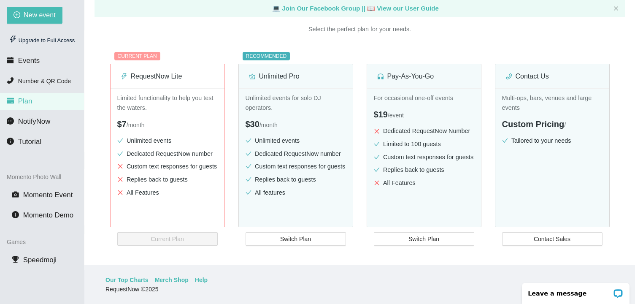
scroll to position [84, 0]
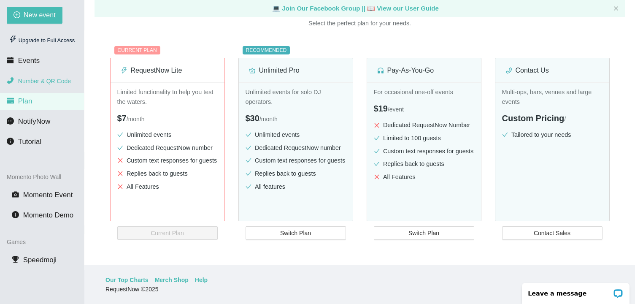
click at [40, 83] on span "Number & QR Code" at bounding box center [44, 81] width 53 height 7
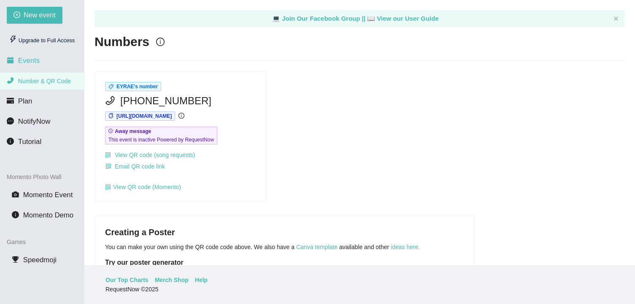
click at [34, 63] on span "Events" at bounding box center [29, 61] width 22 height 8
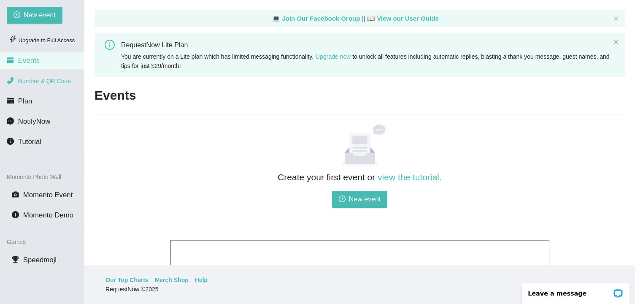
click at [40, 87] on li "Number & QR Code" at bounding box center [42, 81] width 84 height 17
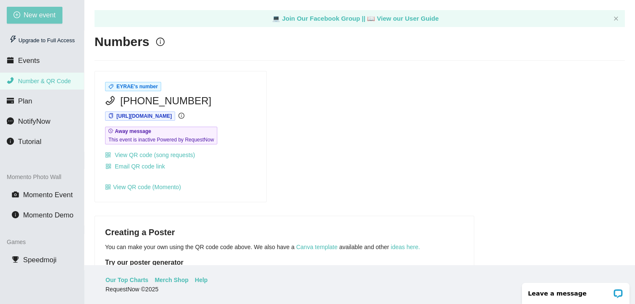
click at [39, 14] on span "New event" at bounding box center [40, 15] width 32 height 11
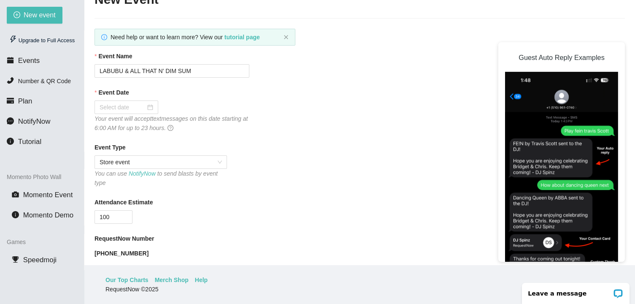
scroll to position [45, 0]
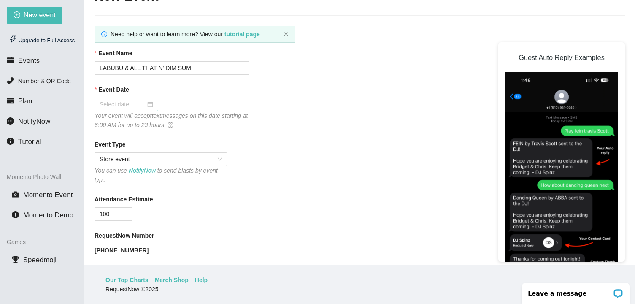
click at [127, 102] on input "Event Date" at bounding box center [123, 104] width 46 height 9
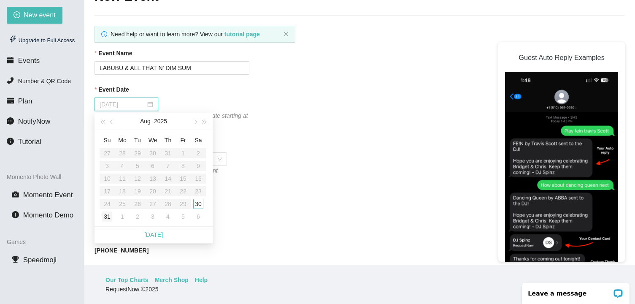
click at [110, 213] on div "31" at bounding box center [107, 216] width 10 height 10
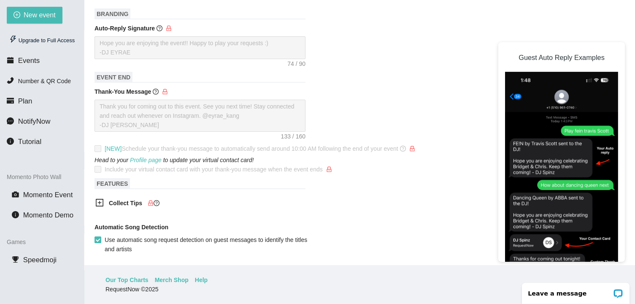
scroll to position [312, 0]
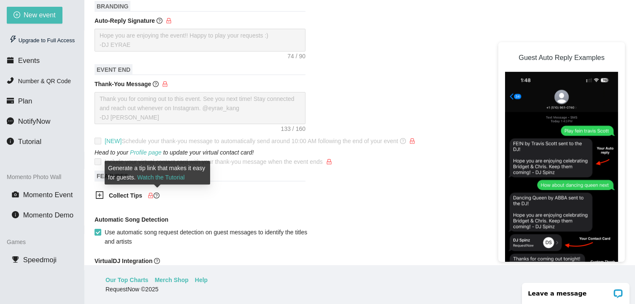
click at [157, 195] on icon "question-circle" at bounding box center [157, 195] width 2 height 3
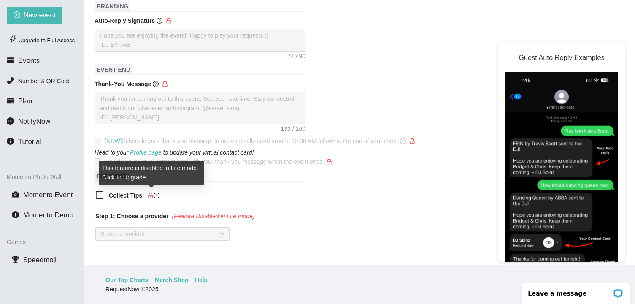
click at [152, 197] on icon "lock" at bounding box center [151, 195] width 6 height 6
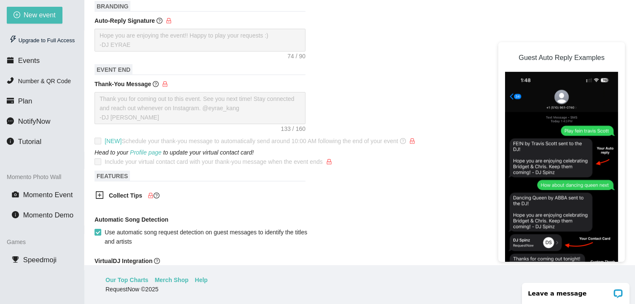
click at [119, 195] on b "Collect Tips" at bounding box center [125, 195] width 33 height 7
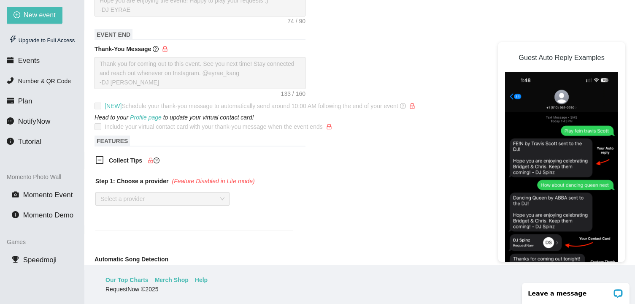
scroll to position [358, 0]
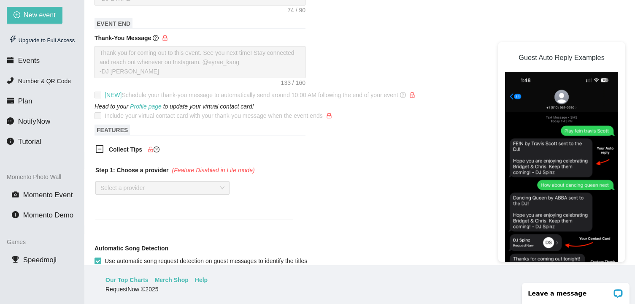
click at [236, 171] on span "(Feature Disabled in Lite mode)" at bounding box center [213, 170] width 83 height 7
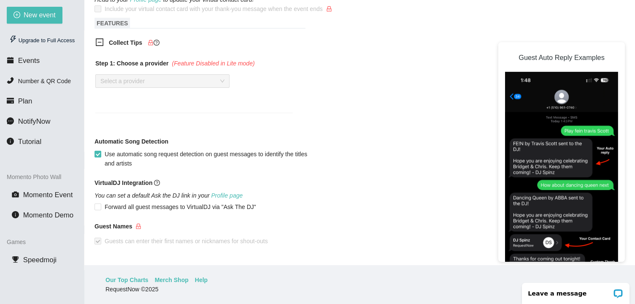
scroll to position [466, 0]
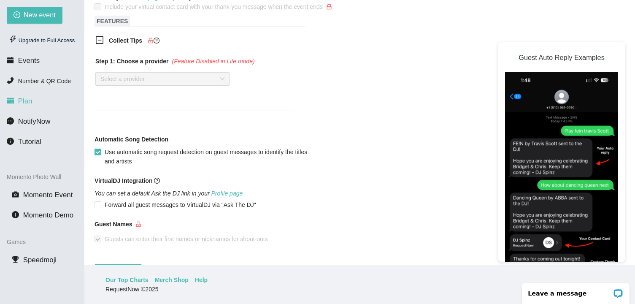
click at [36, 96] on li "Plan" at bounding box center [42, 101] width 84 height 17
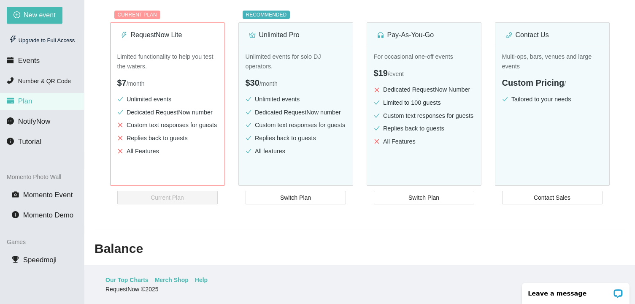
scroll to position [113, 0]
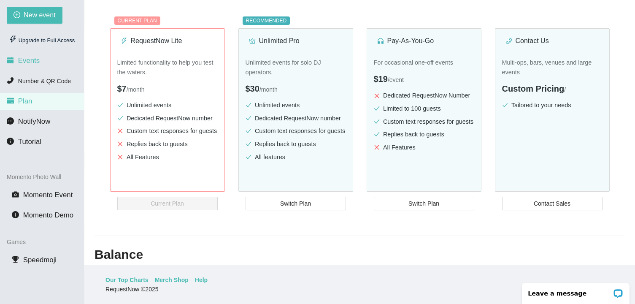
click at [51, 63] on li "Events" at bounding box center [42, 60] width 84 height 17
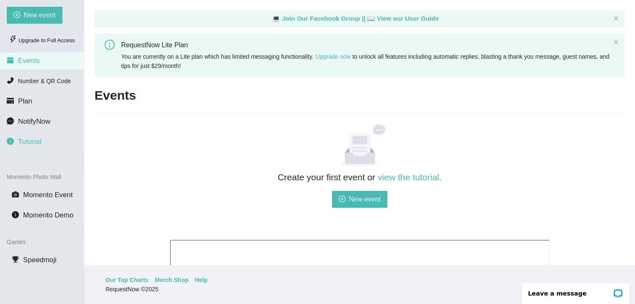
click at [74, 144] on li "Tutorial" at bounding box center [42, 141] width 84 height 17
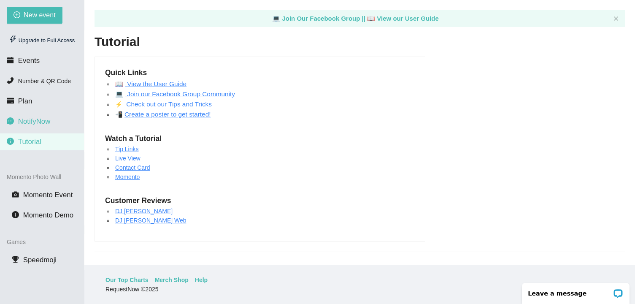
click at [66, 114] on li "NotifyNow" at bounding box center [42, 121] width 84 height 17
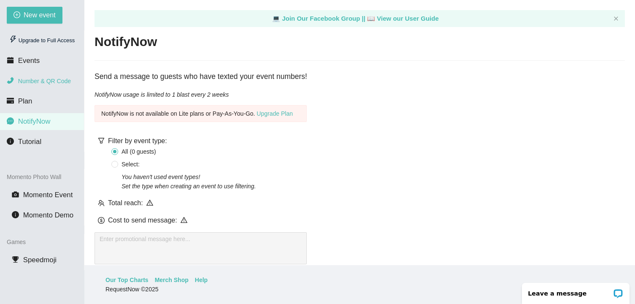
click at [48, 81] on span "Number & QR Code" at bounding box center [44, 81] width 53 height 7
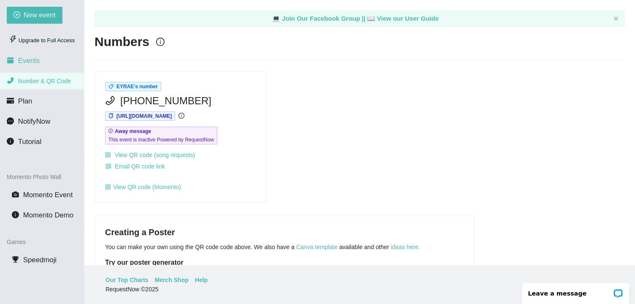
click at [44, 67] on li "Events" at bounding box center [42, 60] width 84 height 17
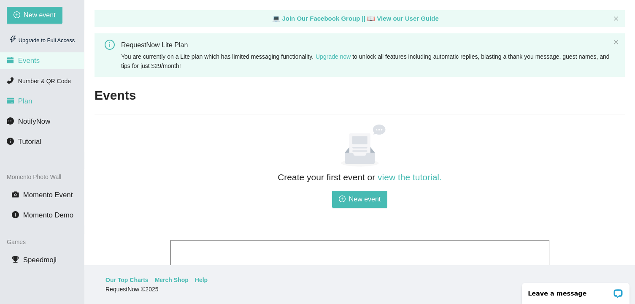
click at [43, 103] on li "Plan" at bounding box center [42, 101] width 84 height 17
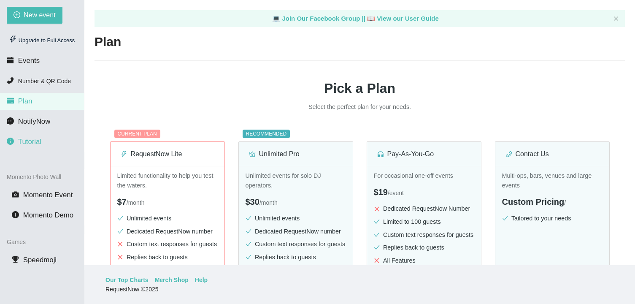
click at [43, 136] on li "Tutorial" at bounding box center [42, 141] width 84 height 17
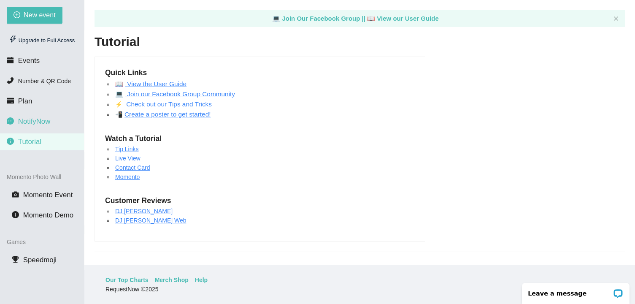
click at [44, 124] on span "NotifyNow" at bounding box center [34, 121] width 32 height 8
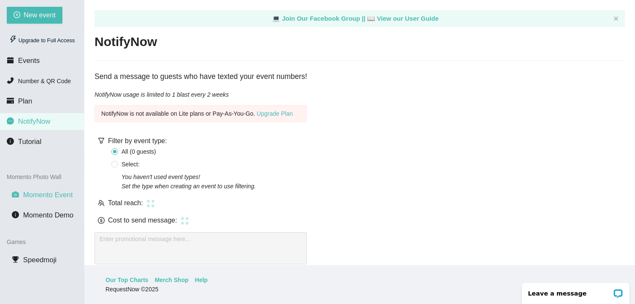
click at [48, 194] on span "Momento Event" at bounding box center [48, 195] width 50 height 8
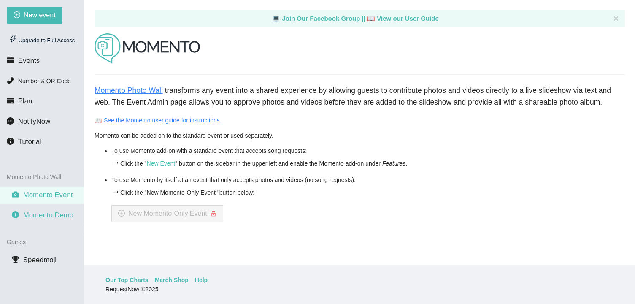
click at [49, 213] on span "Momento Demo" at bounding box center [48, 215] width 50 height 8
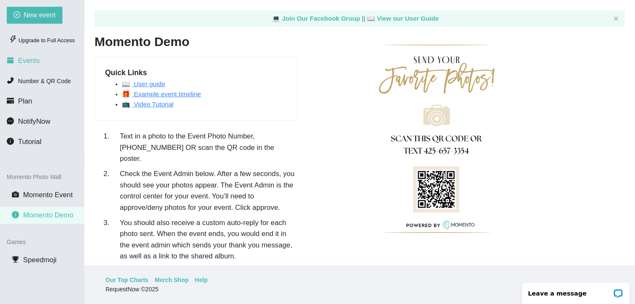
click at [47, 65] on li "Events" at bounding box center [42, 60] width 84 height 17
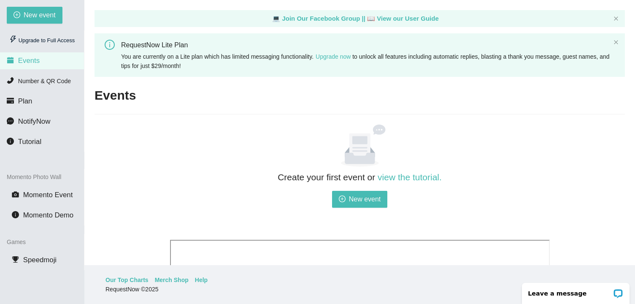
click at [185, 67] on span "You are currently on a Lite plan which has limited messaging functionality. Upg…" at bounding box center [365, 61] width 489 height 16
click at [53, 100] on li "Plan" at bounding box center [42, 101] width 84 height 17
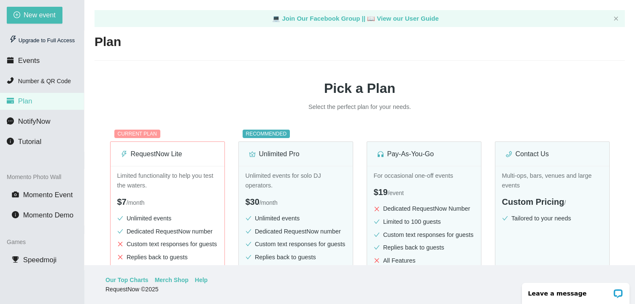
click at [613, 16] on div "💻 Join Our Facebook Group || 📖 View our User Guide" at bounding box center [360, 18] width 531 height 17
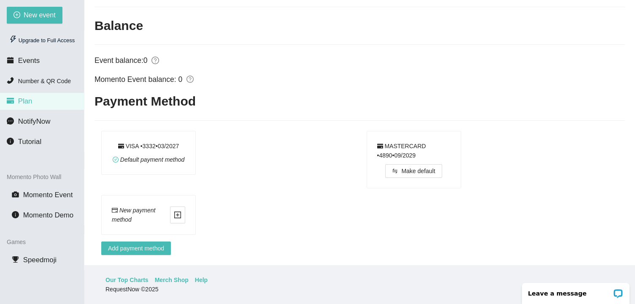
scroll to position [358, 0]
click at [141, 164] on div "Default payment method" at bounding box center [149, 159] width 72 height 9
click at [195, 279] on link "Help" at bounding box center [201, 279] width 13 height 9
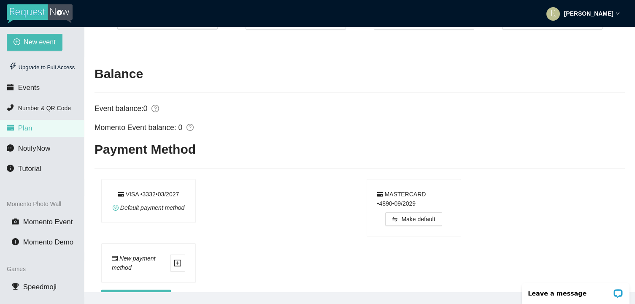
scroll to position [358, 0]
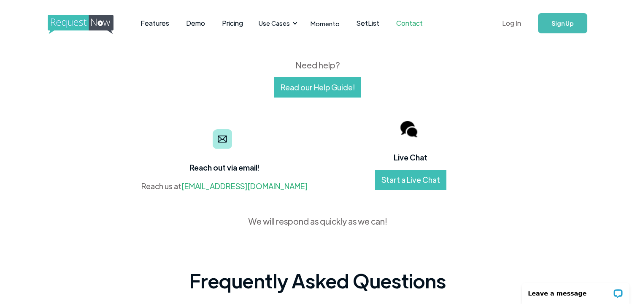
click at [519, 27] on link "Log In" at bounding box center [512, 23] width 36 height 30
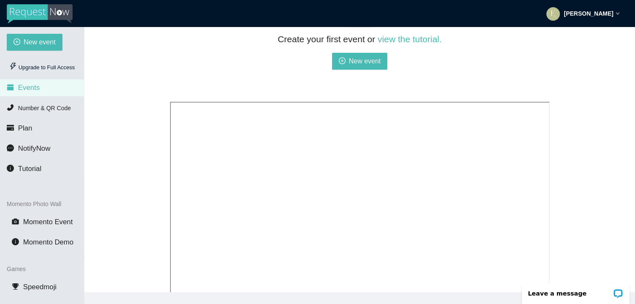
scroll to position [251, 0]
